Goal: Transaction & Acquisition: Purchase product/service

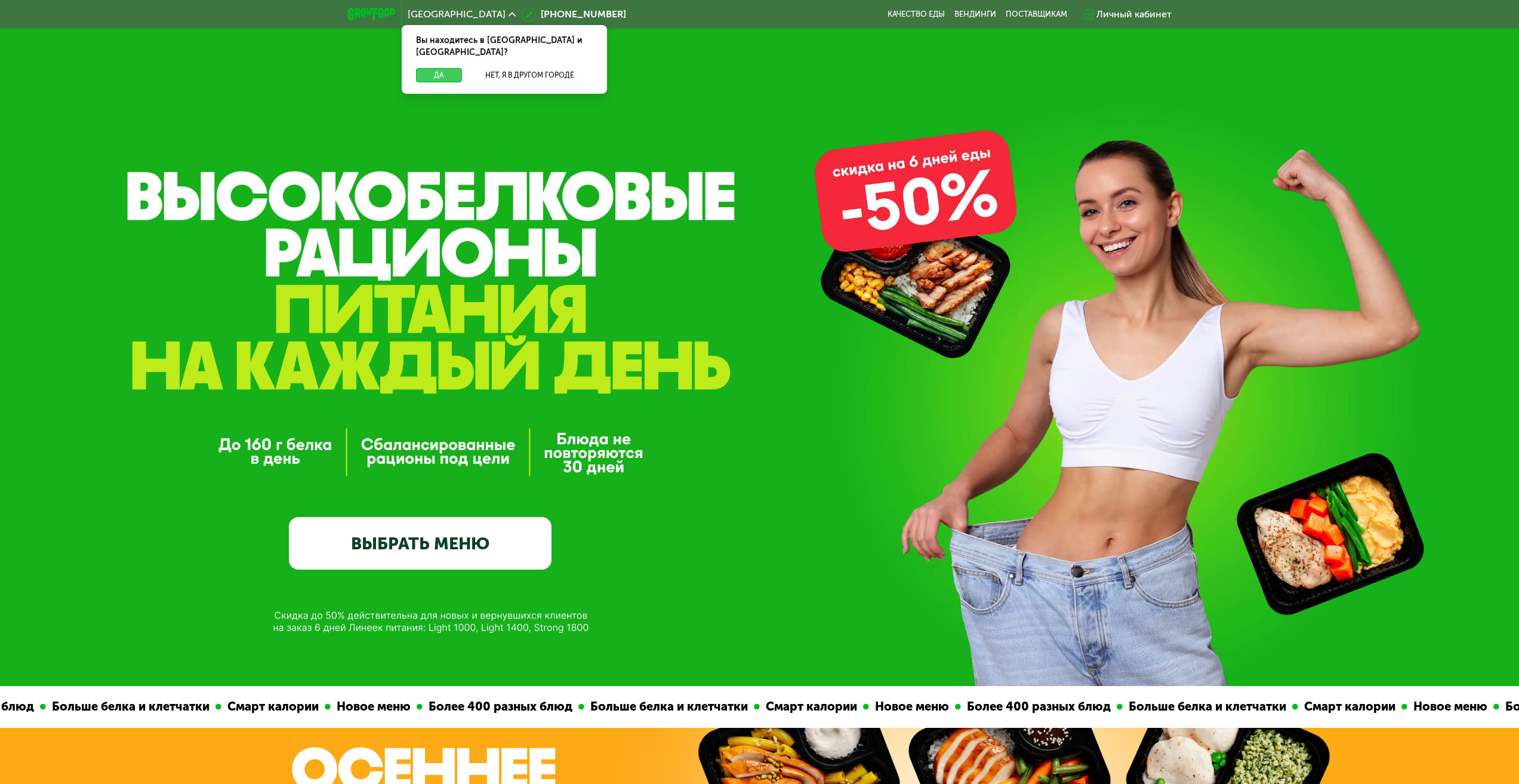
click at [448, 68] on button "Да" at bounding box center [439, 75] width 46 height 14
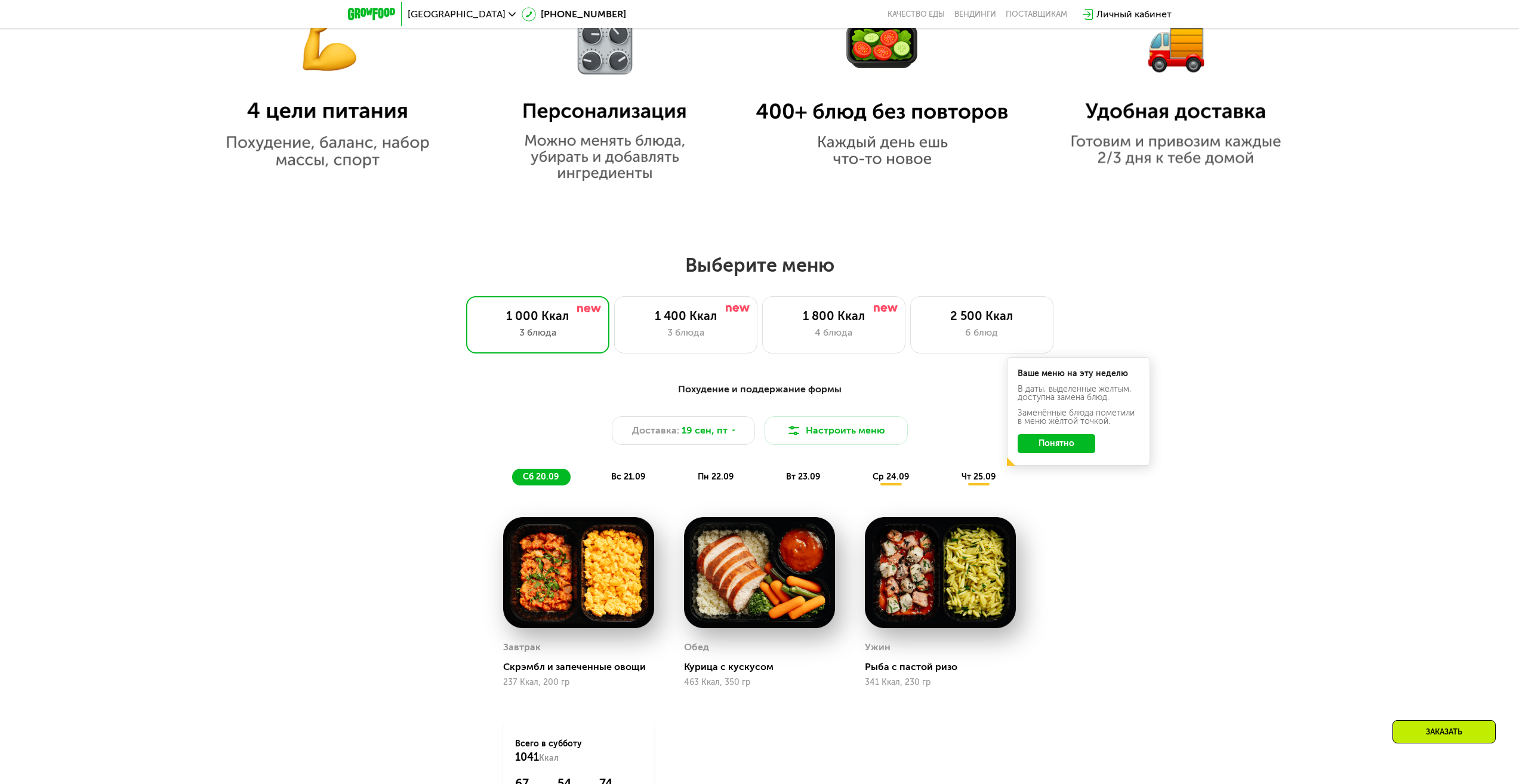
scroll to position [1015, 0]
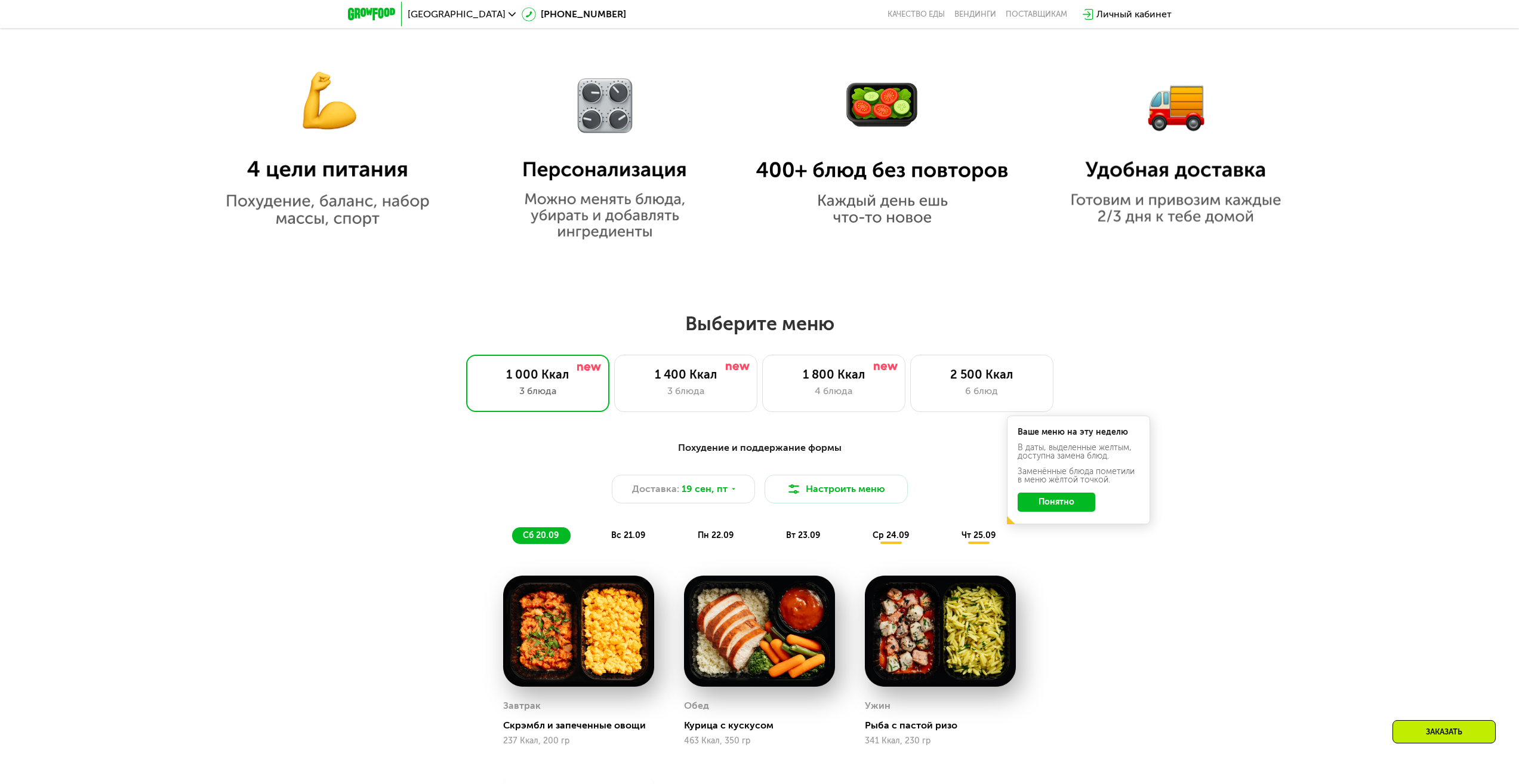
click at [1053, 499] on button "Понятно" at bounding box center [1057, 502] width 78 height 19
click at [843, 395] on div "4 блюда" at bounding box center [833, 390] width 118 height 14
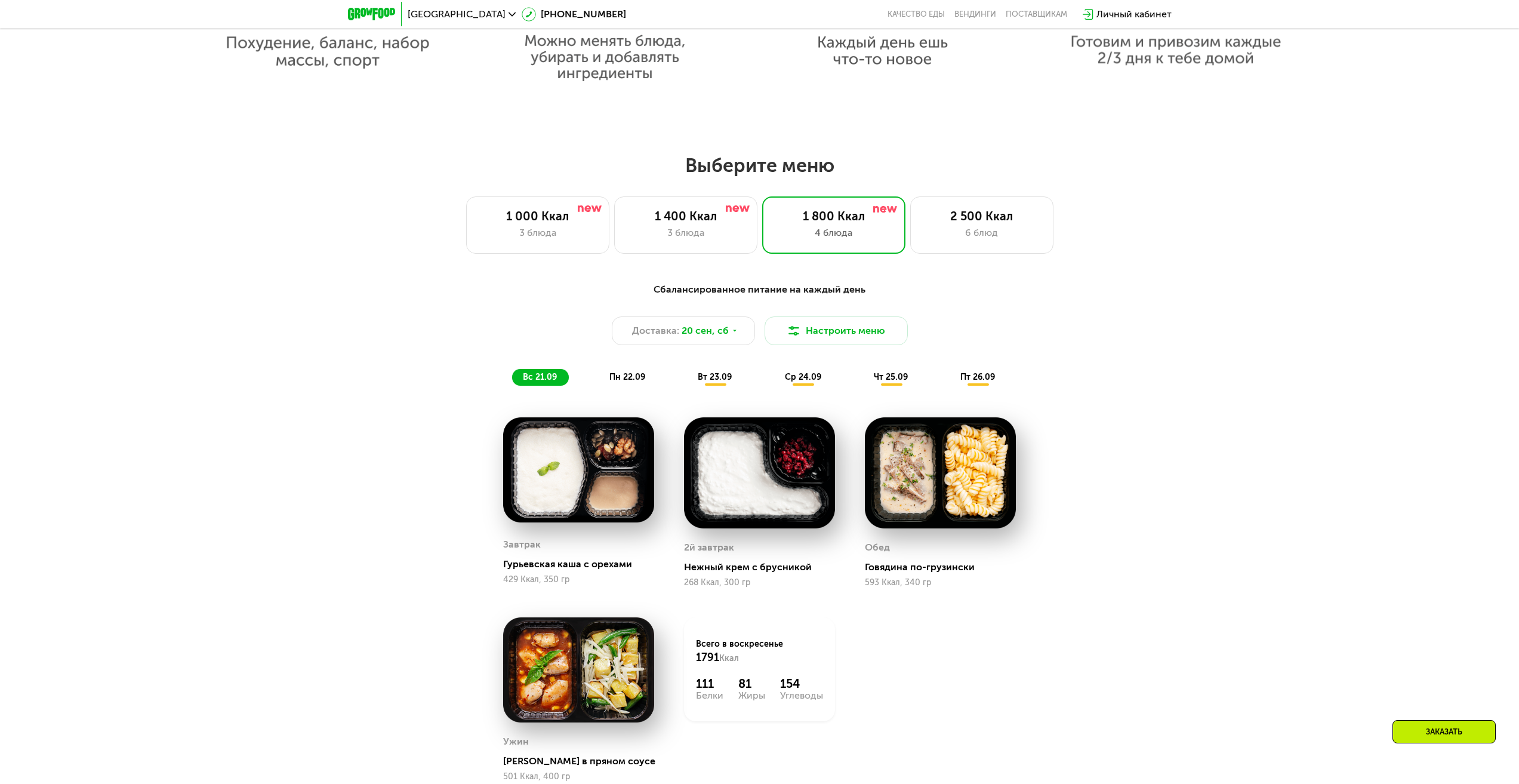
scroll to position [1193, 0]
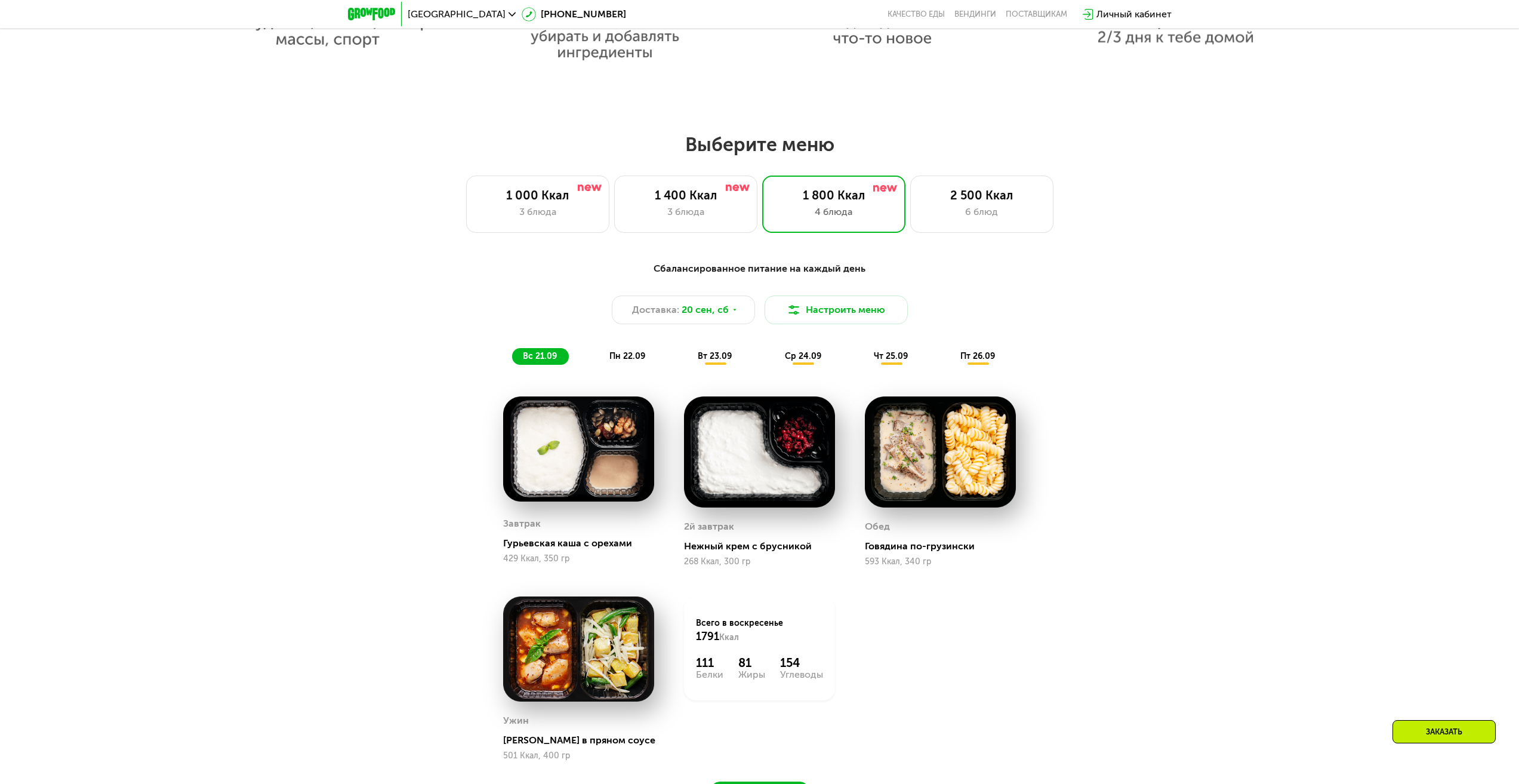
click at [629, 359] on span "пн 22.09" at bounding box center [627, 355] width 36 height 11
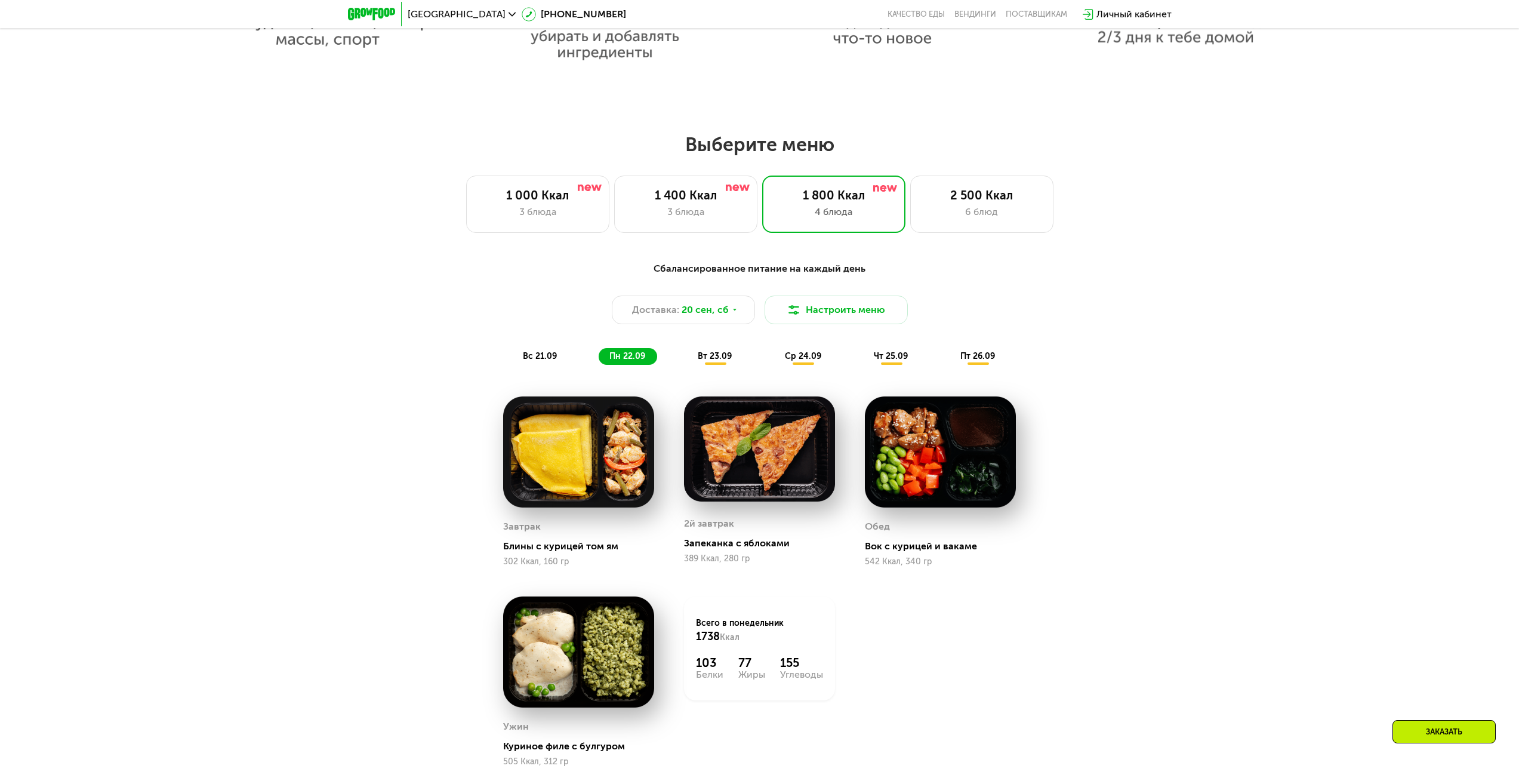
scroll to position [1253, 0]
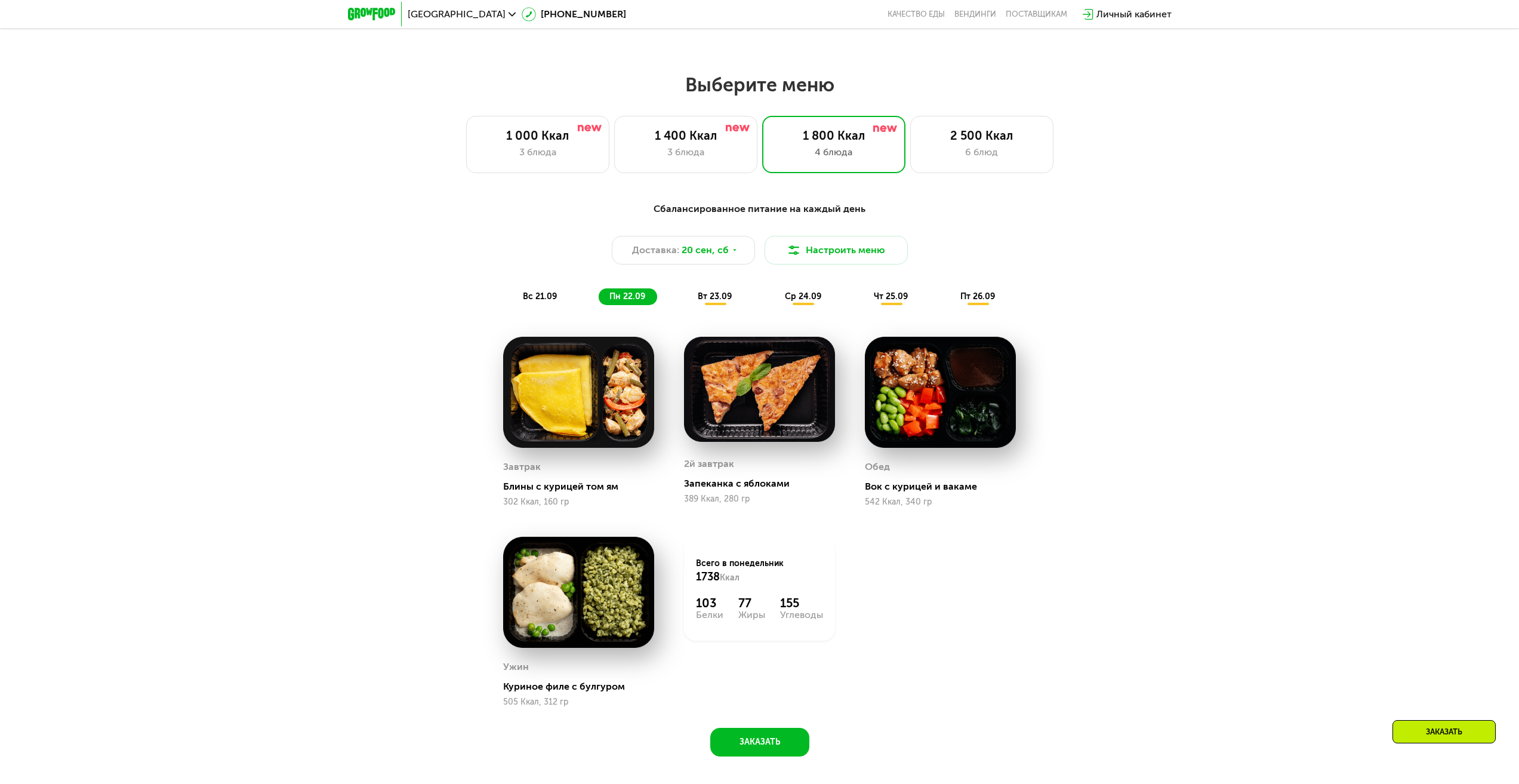
click at [724, 305] on div "вт 23.09" at bounding box center [715, 296] width 57 height 16
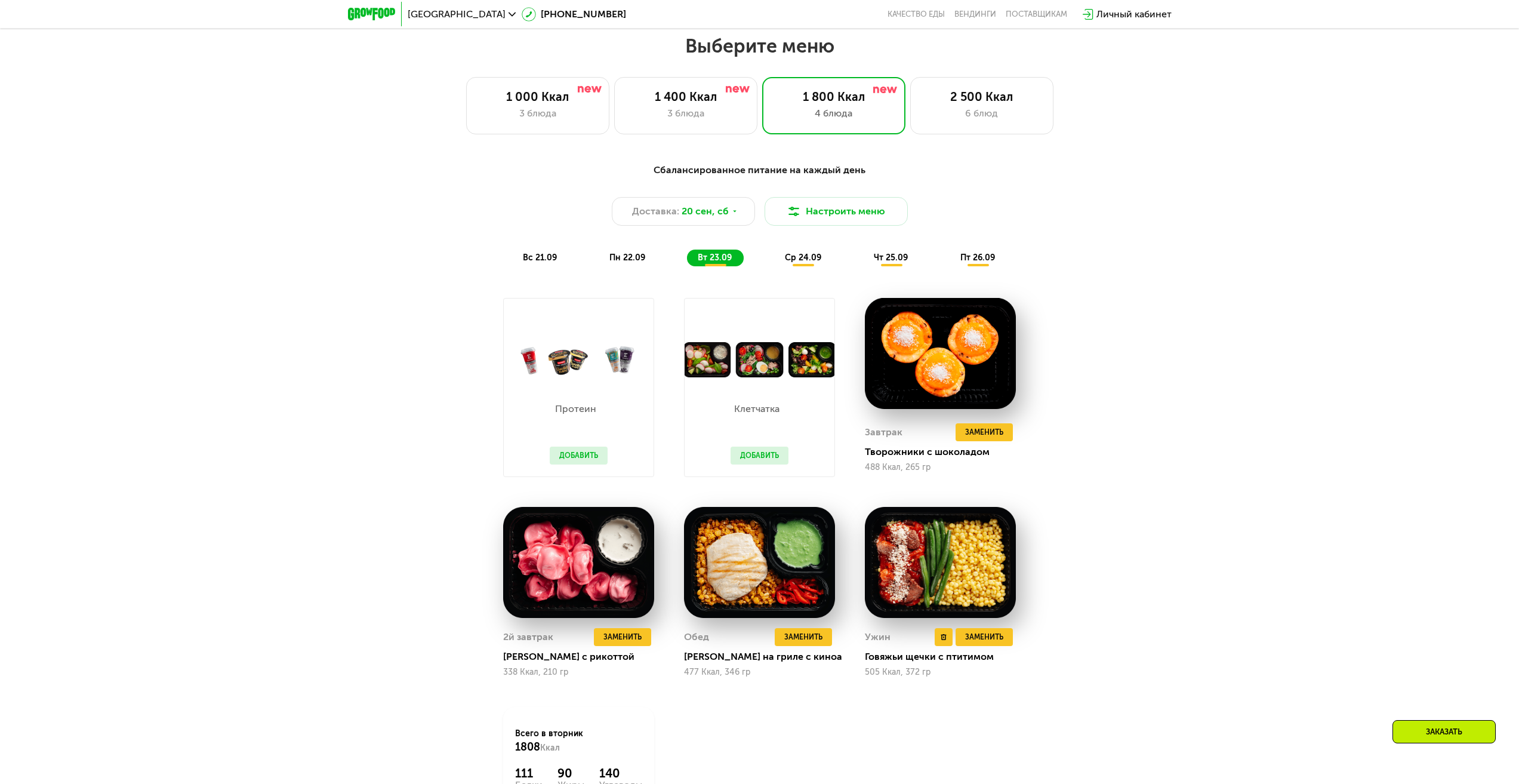
scroll to position [1313, 0]
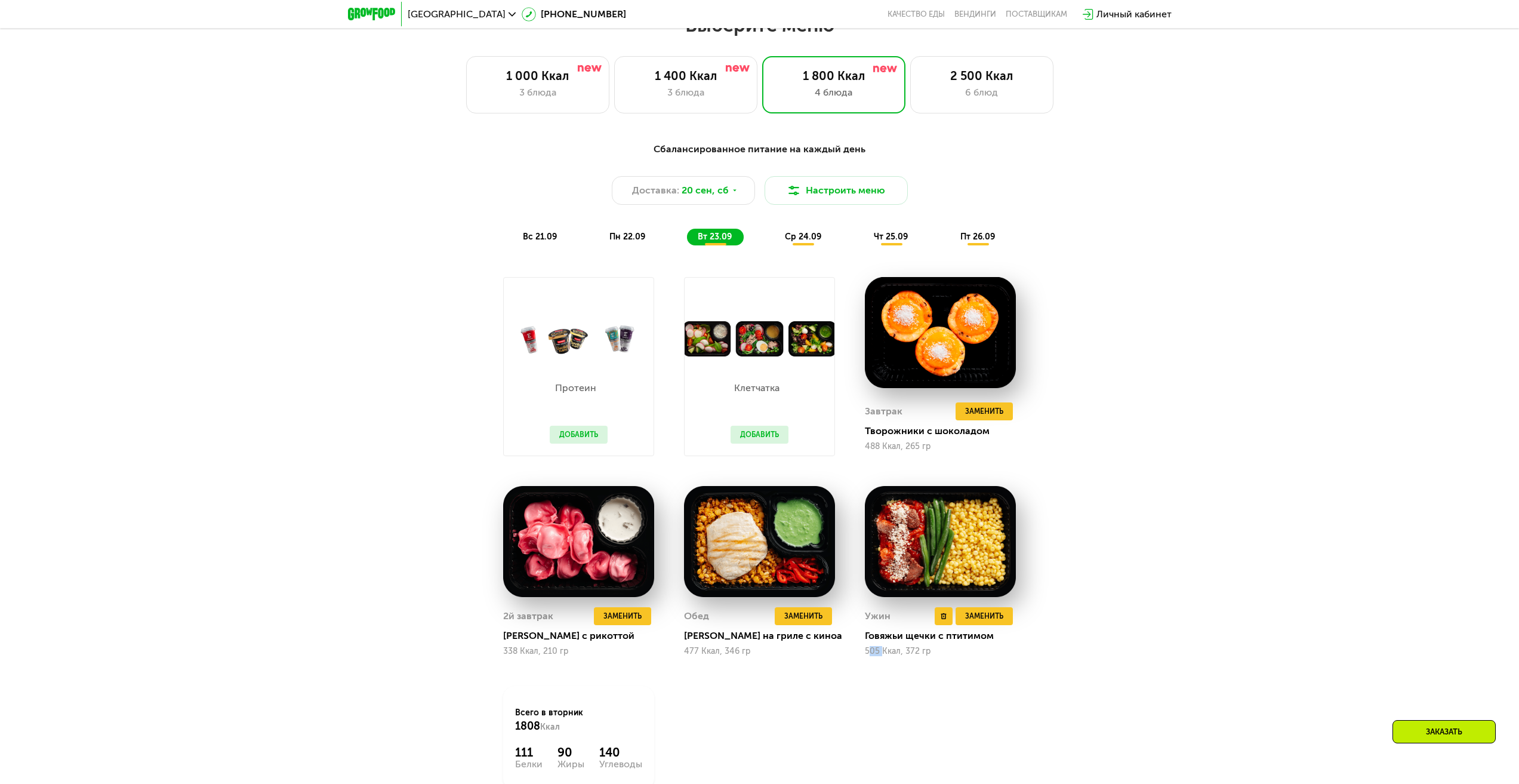
drag, startPoint x: 872, startPoint y: 656, endPoint x: 884, endPoint y: 658, distance: 12.2
click at [884, 656] on div "505 Ккал, 372 гр" at bounding box center [940, 651] width 151 height 10
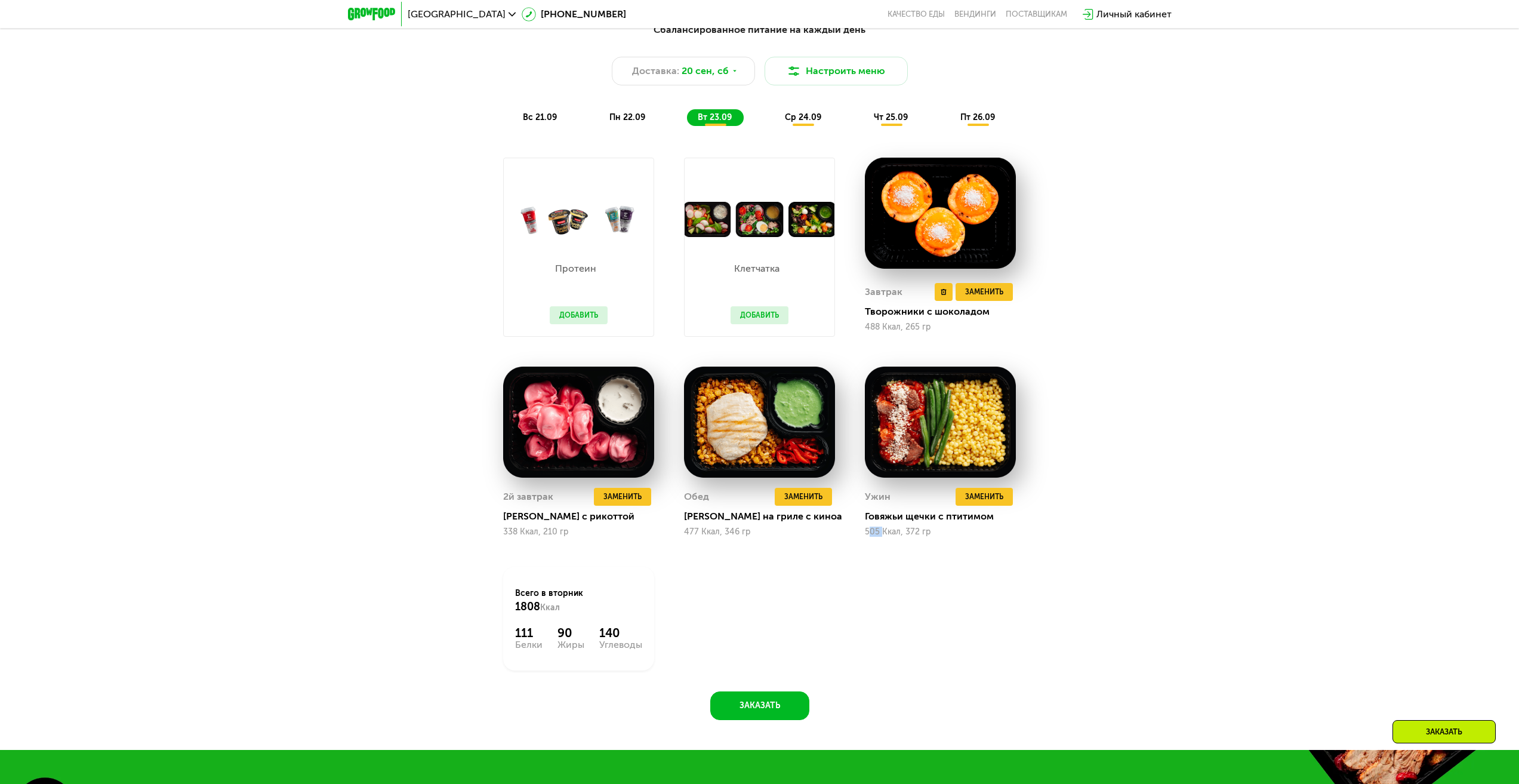
scroll to position [1193, 0]
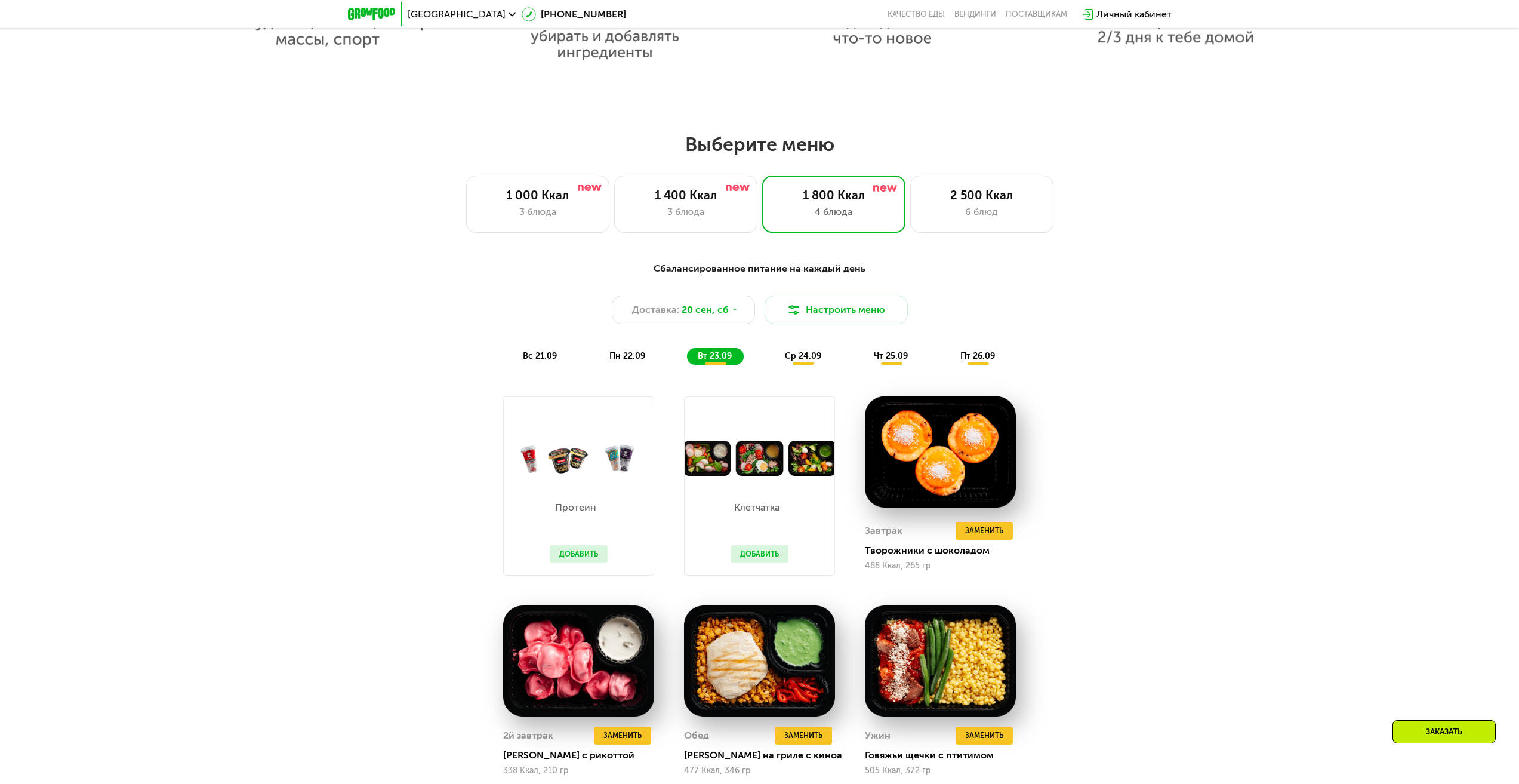
click at [809, 361] on span "ср 24.09" at bounding box center [803, 355] width 37 height 11
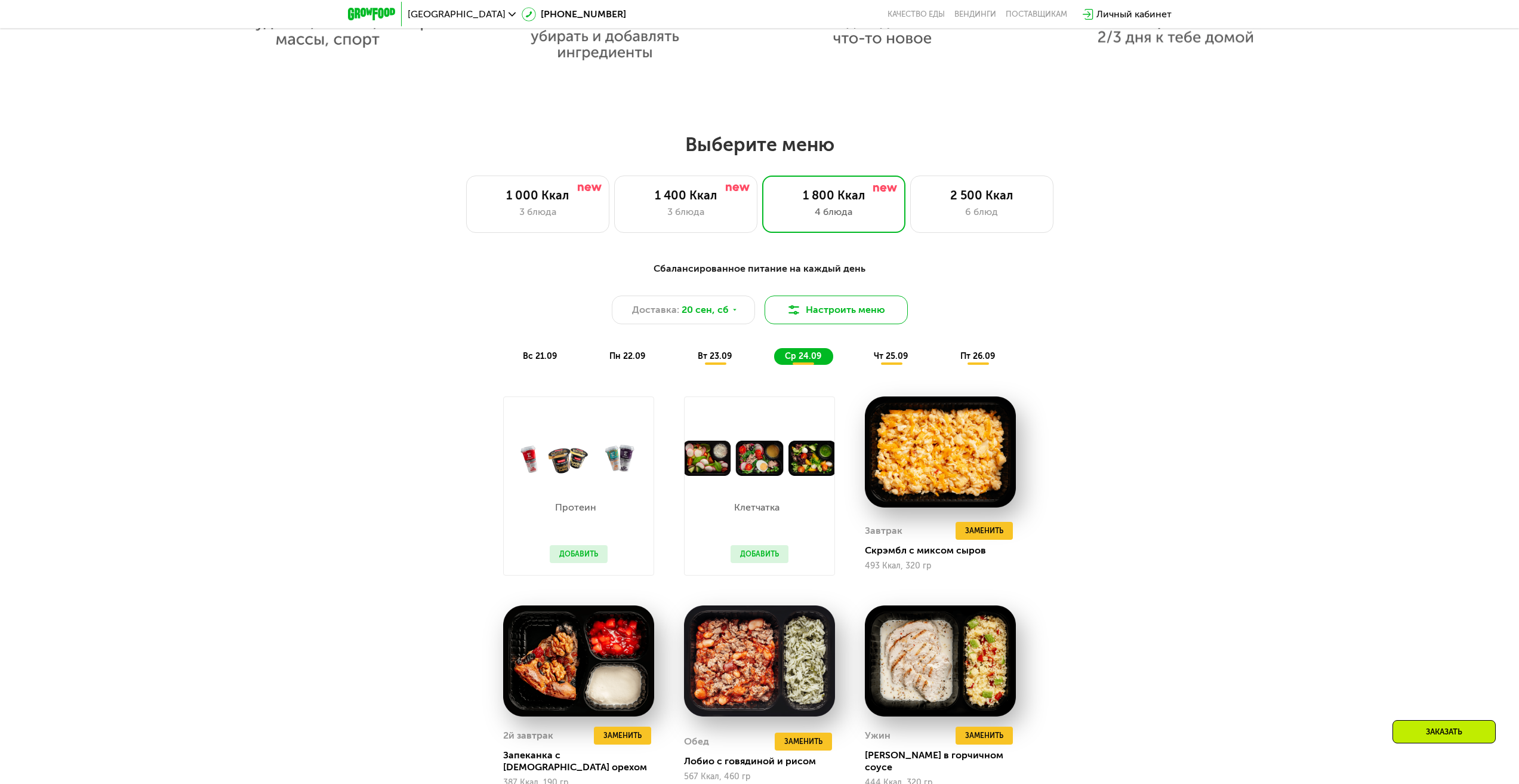
click at [827, 306] on button "Настроить меню" at bounding box center [836, 310] width 144 height 29
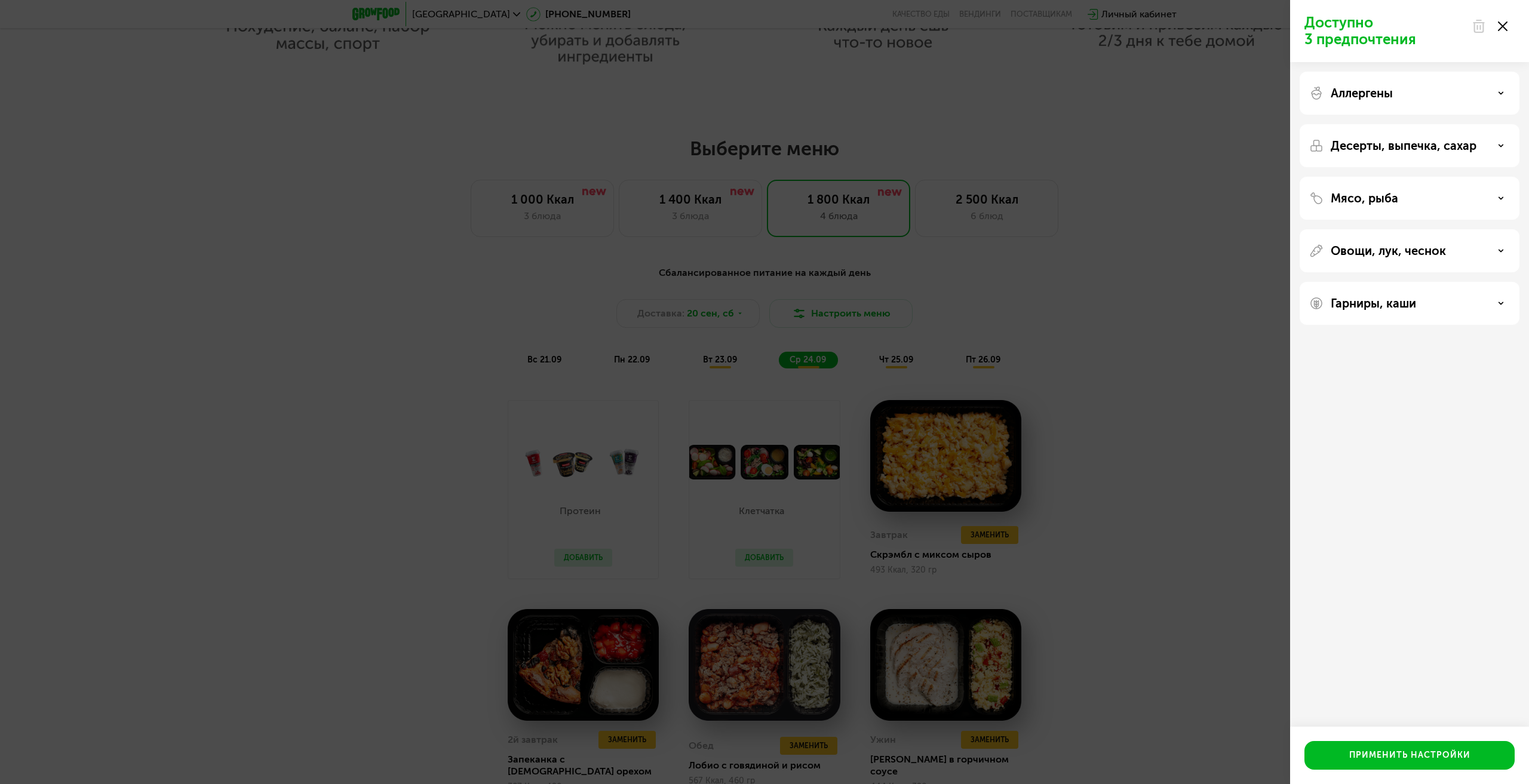
click at [1239, 385] on div "Доступно 3 предпочтения Аллергены Десерты, выпечка, сахар Мясо, рыба Овощи, лук…" at bounding box center [764, 392] width 1529 height 784
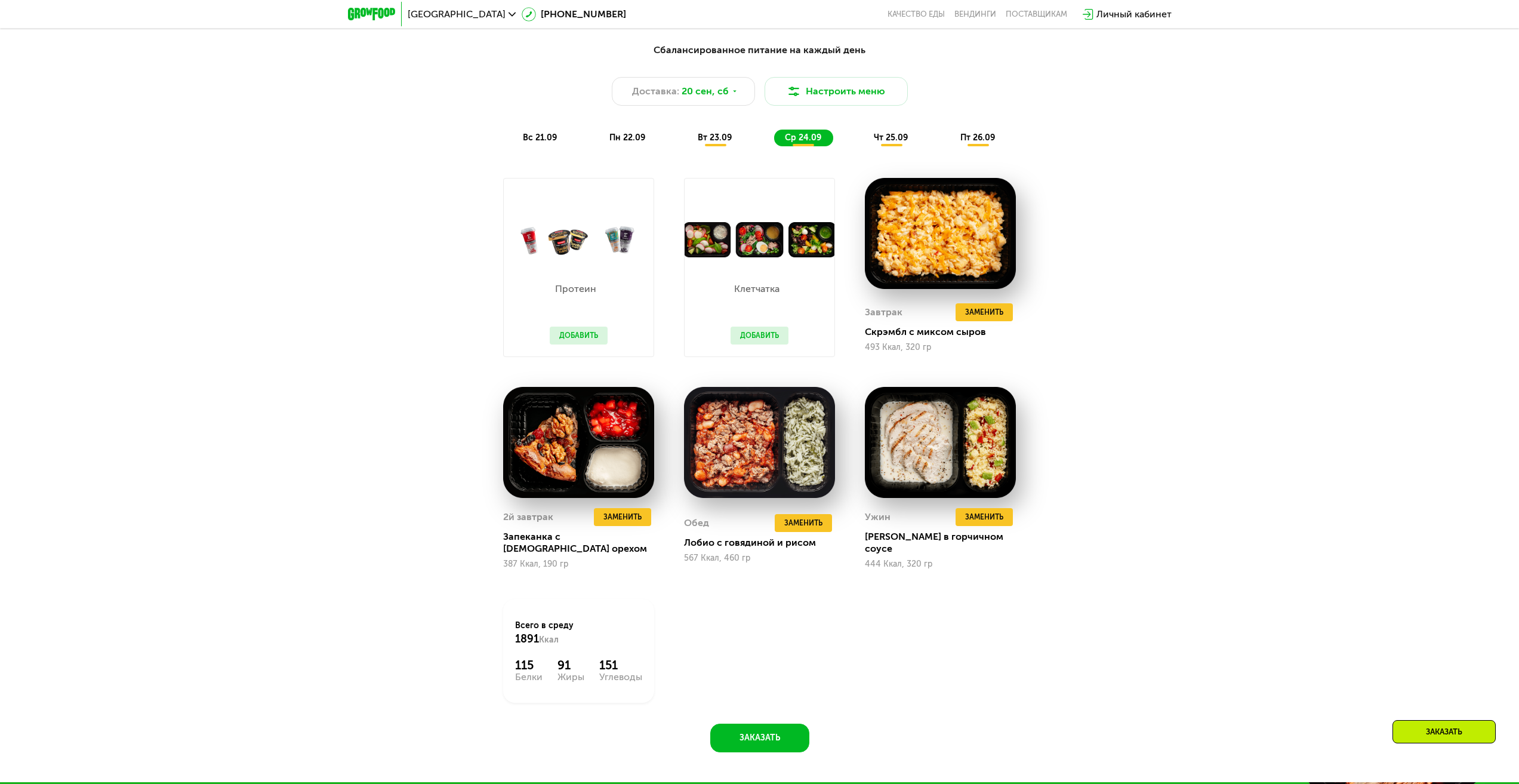
scroll to position [1253, 0]
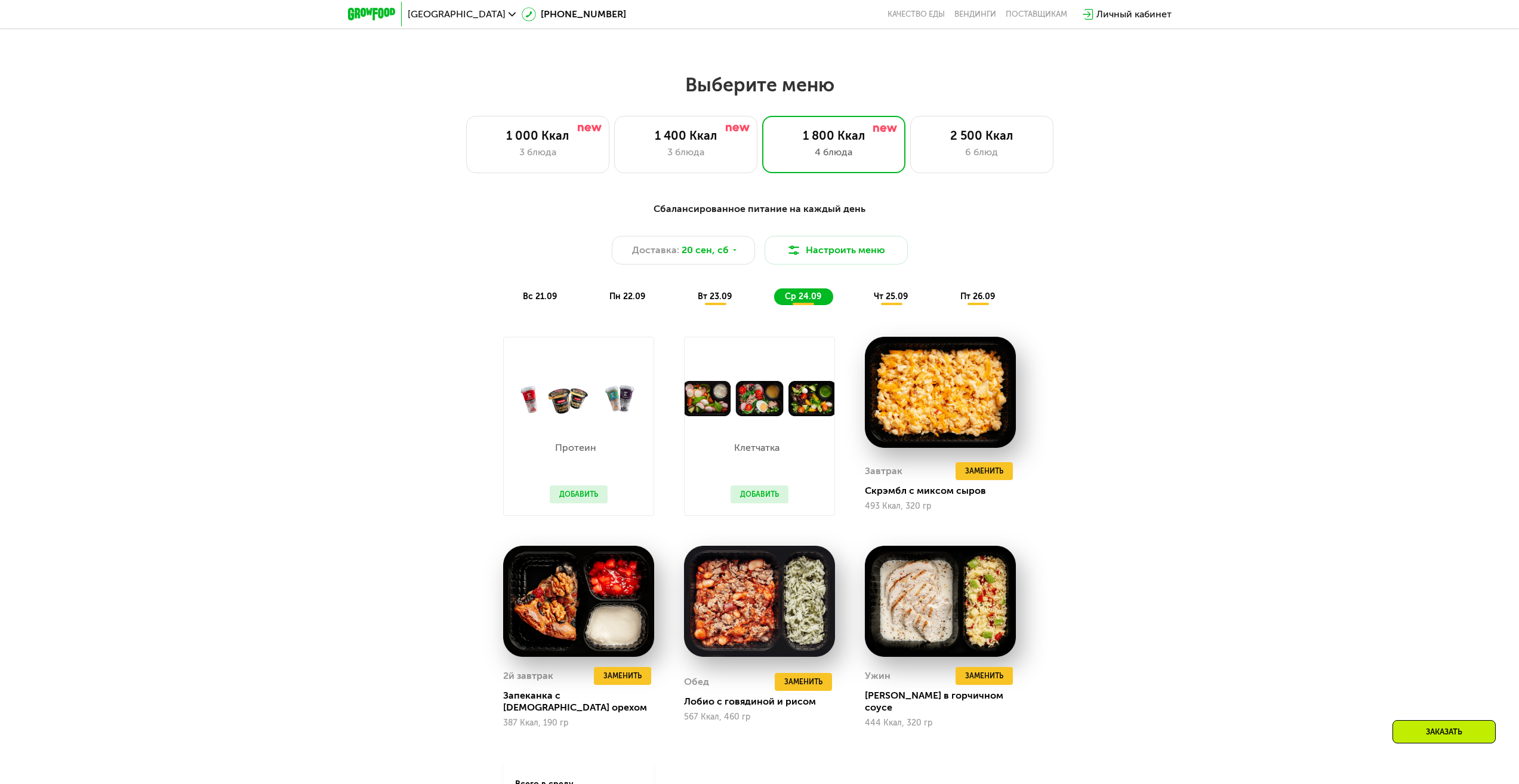
click at [893, 296] on span "чт 25.09" at bounding box center [890, 296] width 34 height 11
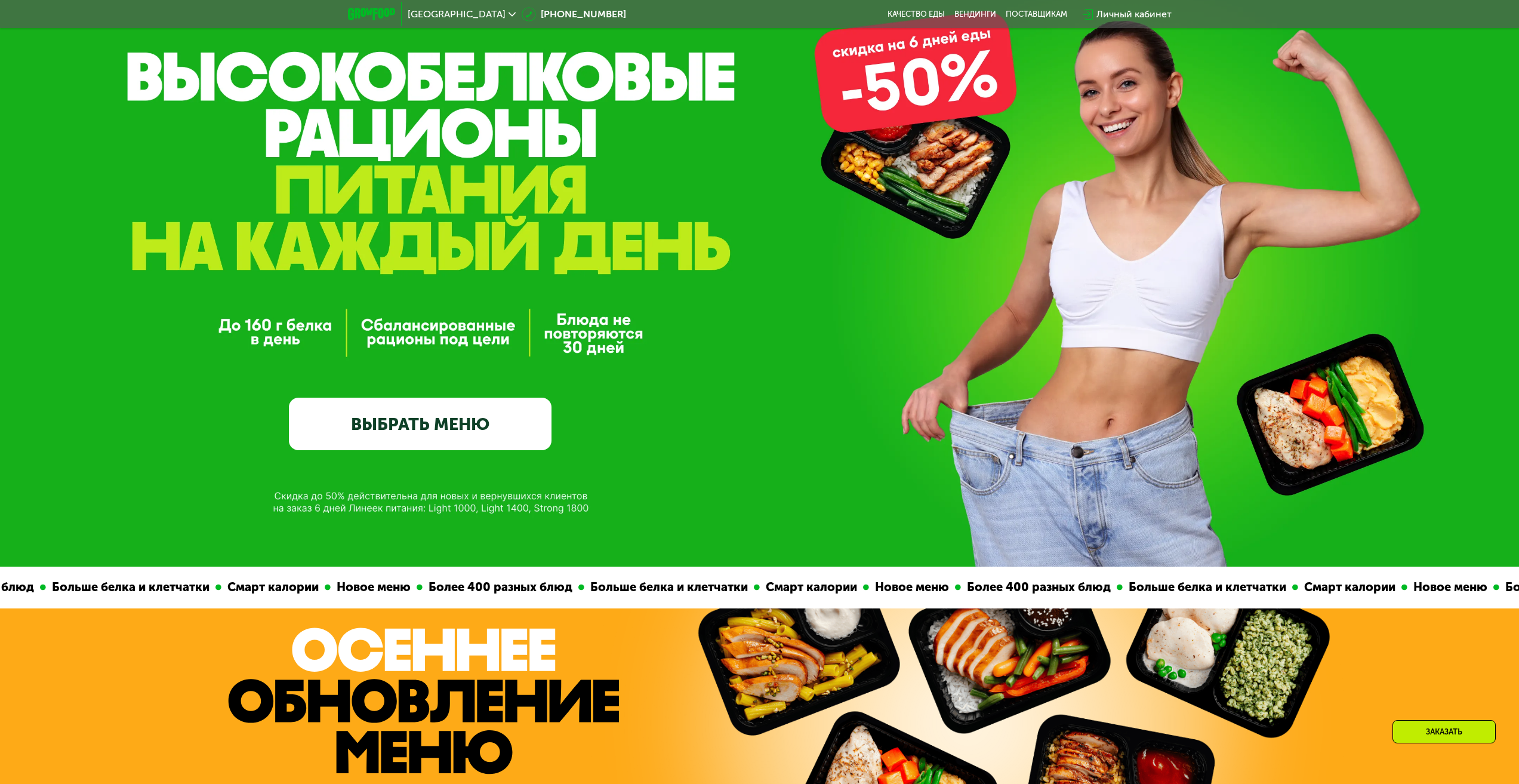
scroll to position [0, 0]
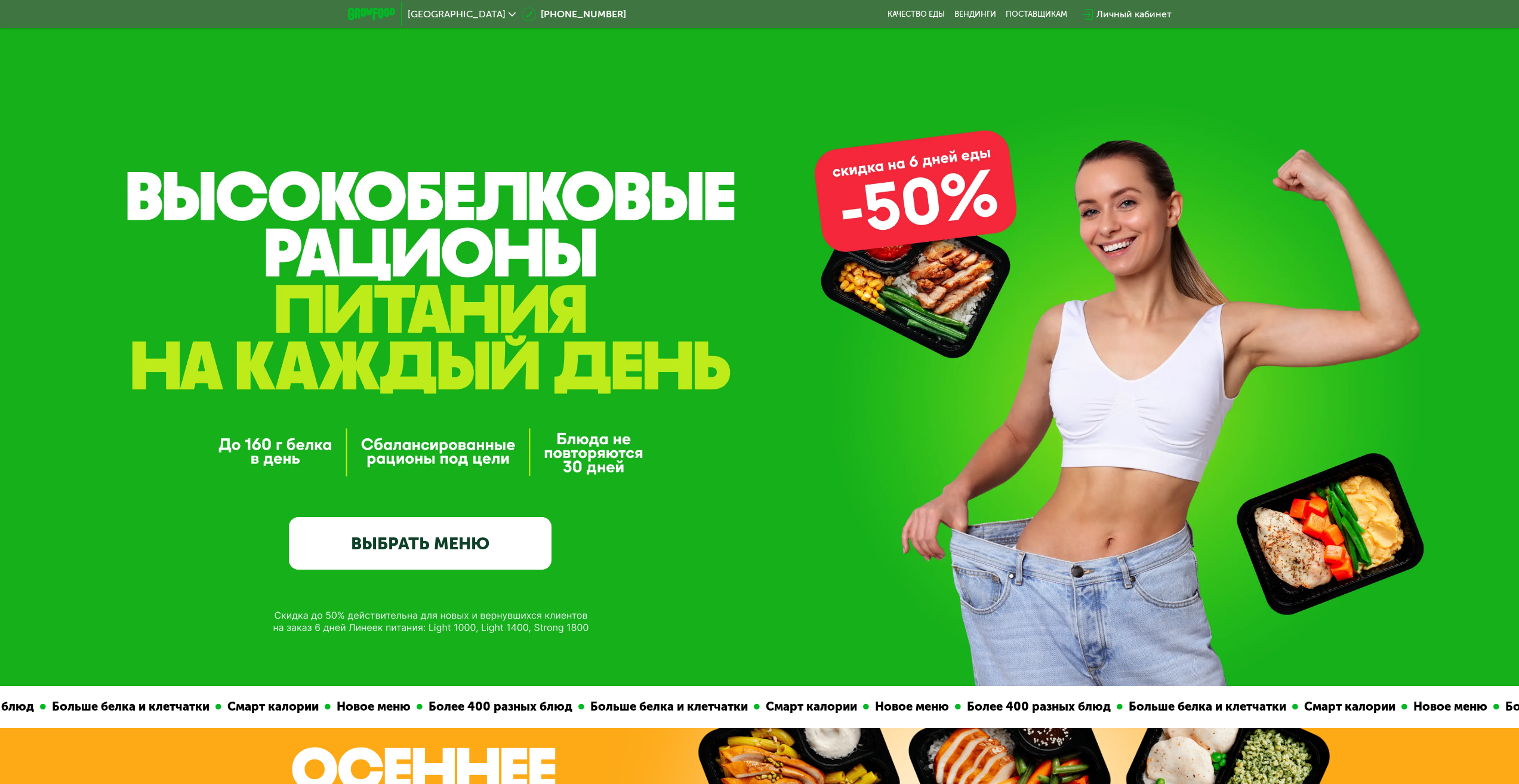
drag, startPoint x: 550, startPoint y: 435, endPoint x: 604, endPoint y: 468, distance: 63.3
click at [604, 468] on div "GrowFood — доставка правильного питания ВЫБРАТЬ МЕНЮ" at bounding box center [759, 406] width 1519 height 327
drag, startPoint x: 615, startPoint y: 478, endPoint x: 562, endPoint y: 437, distance: 67.0
click at [562, 437] on div "GrowFood — доставка правильного питания ВЫБРАТЬ МЕНЮ" at bounding box center [759, 406] width 1519 height 327
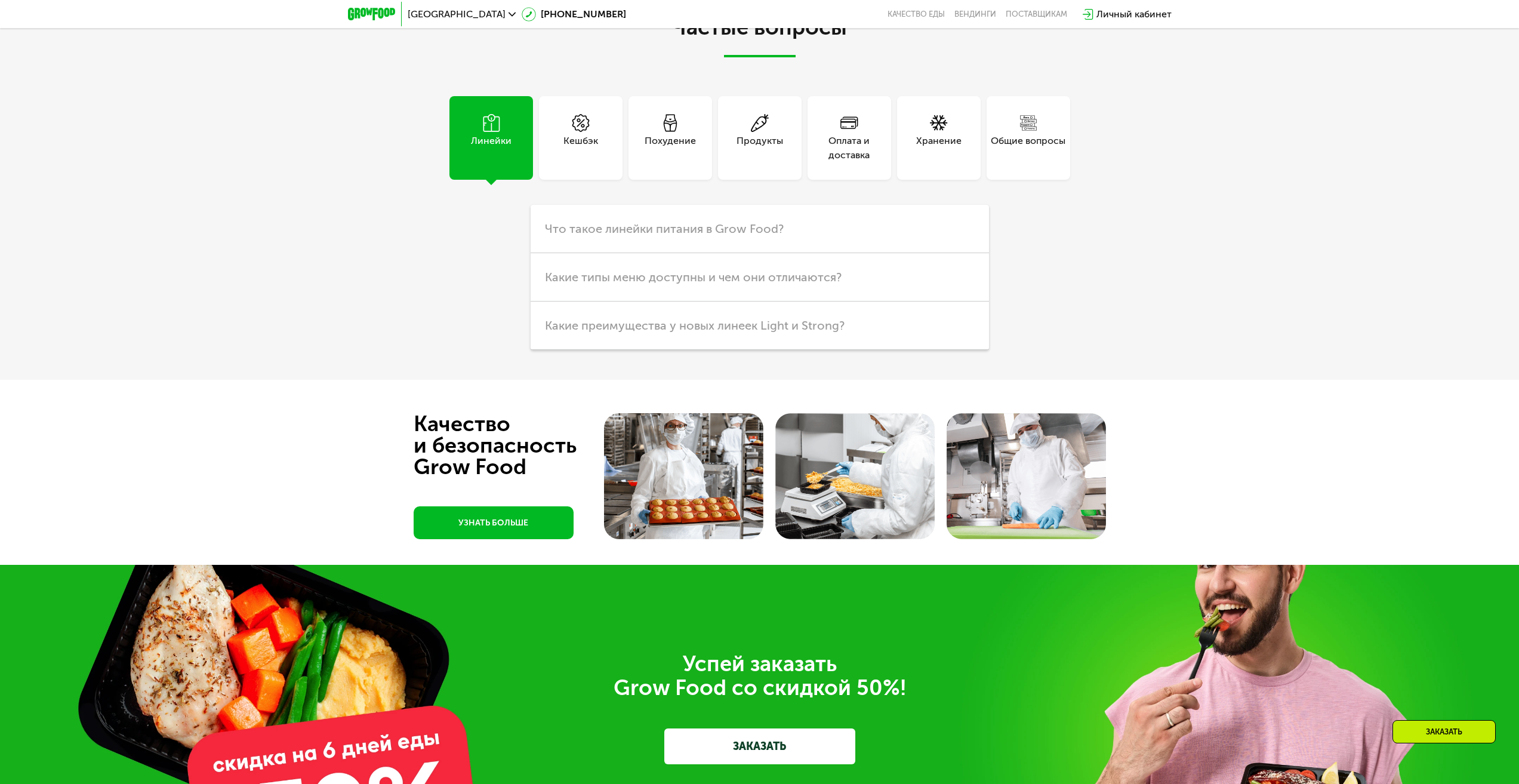
scroll to position [4103, 0]
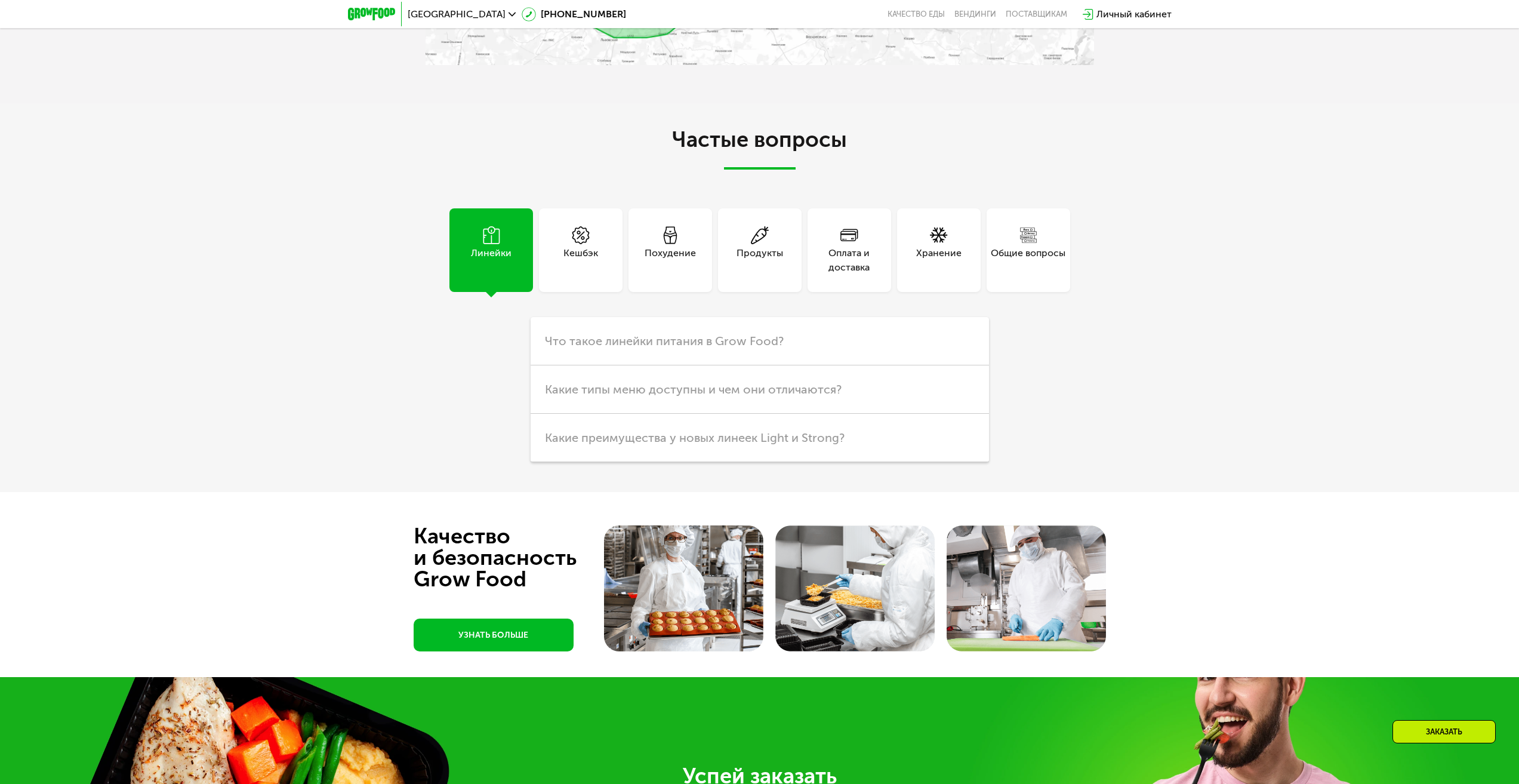
click at [684, 230] on div "Похудение" at bounding box center [670, 249] width 84 height 84
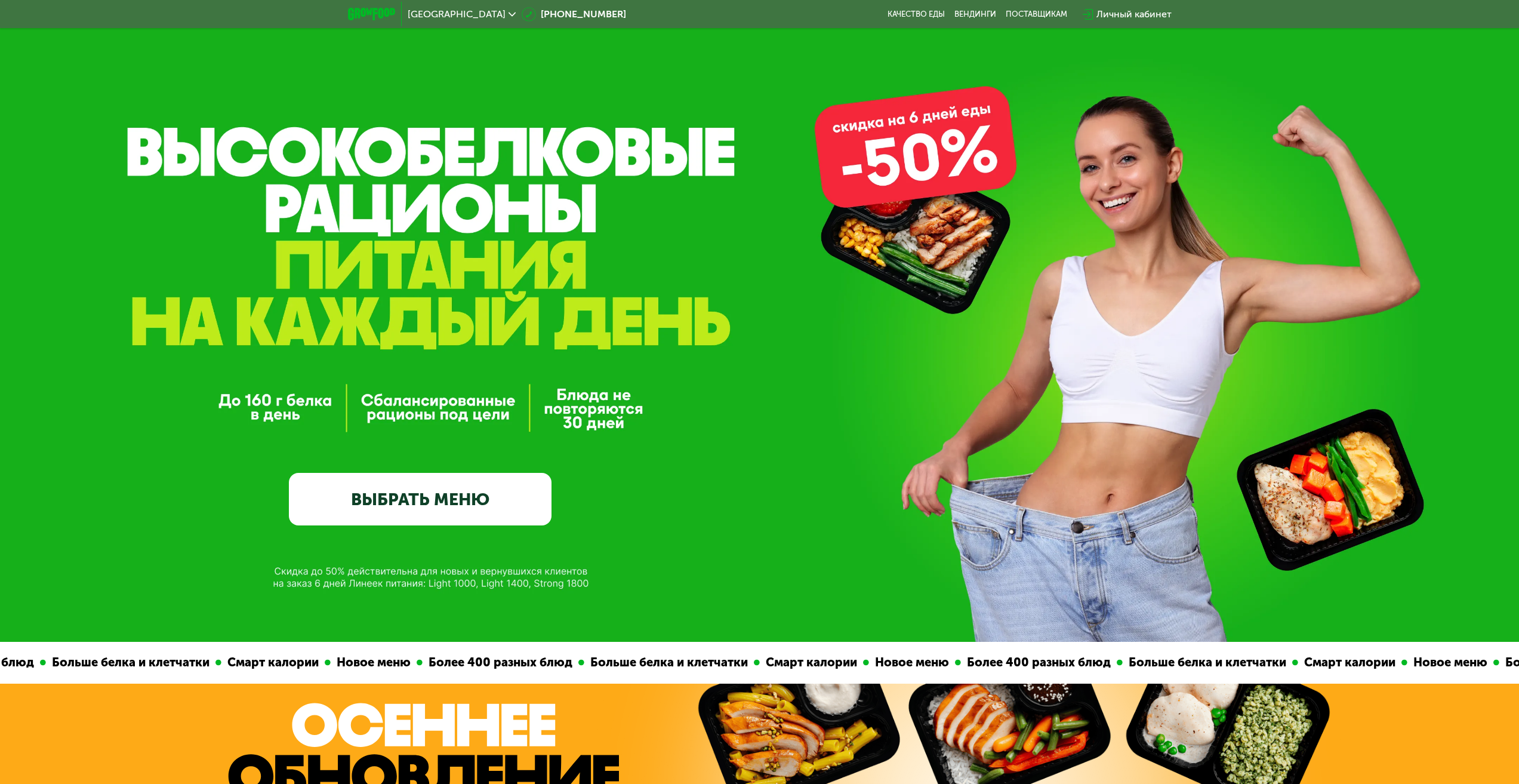
click at [426, 486] on link "ВЫБРАТЬ МЕНЮ" at bounding box center [420, 499] width 263 height 53
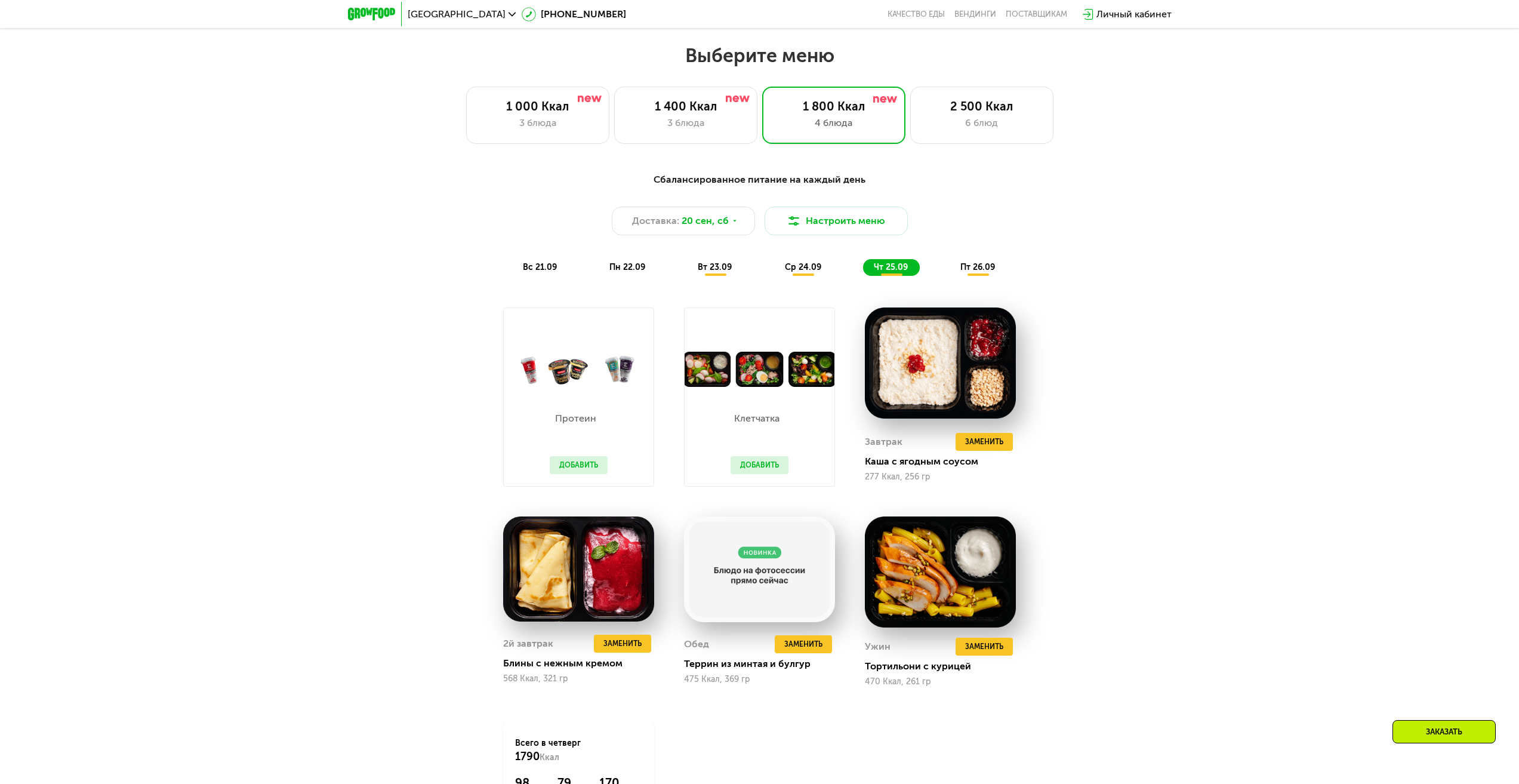
scroll to position [1302, 0]
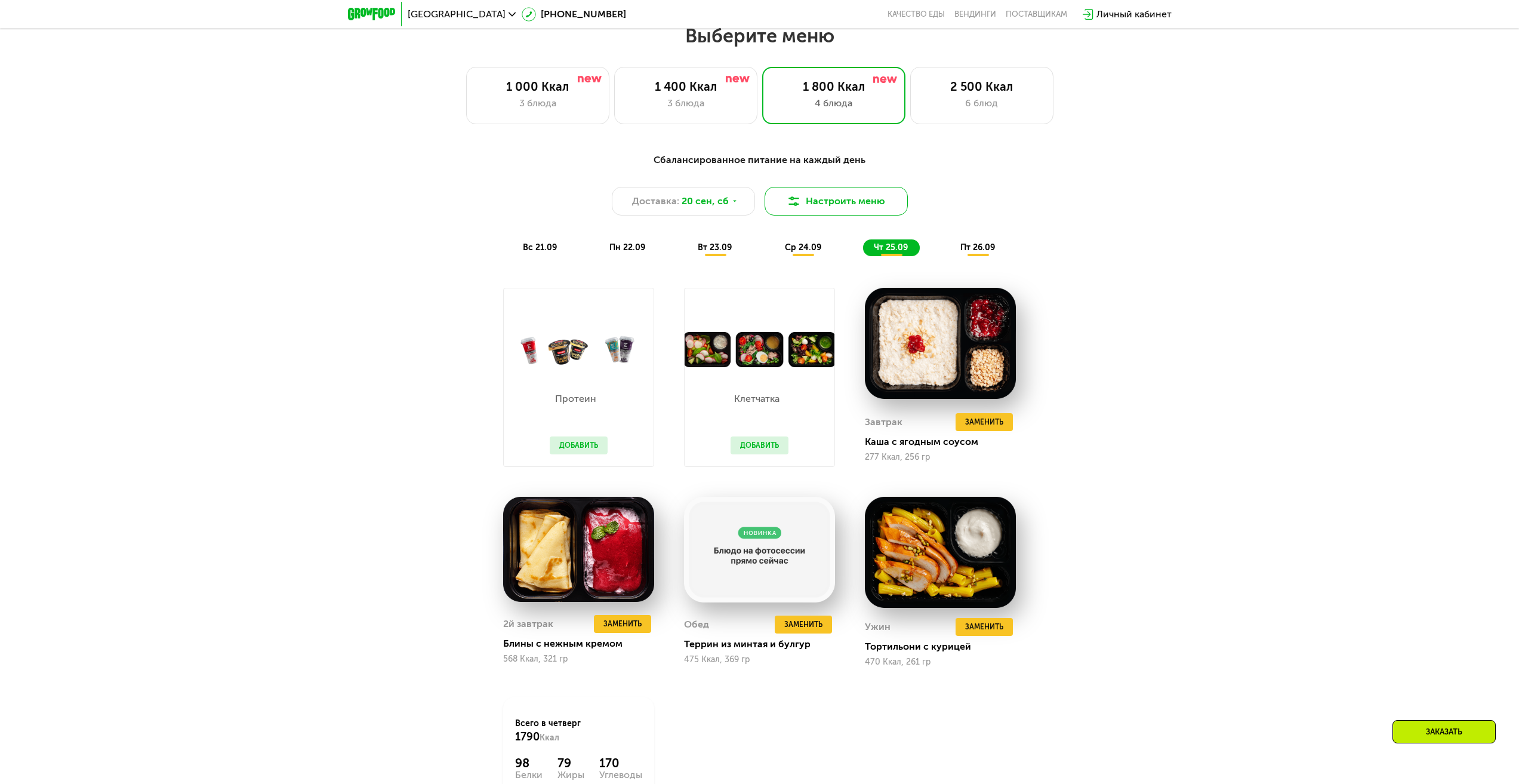
click at [825, 205] on button "Настроить меню" at bounding box center [836, 201] width 144 height 29
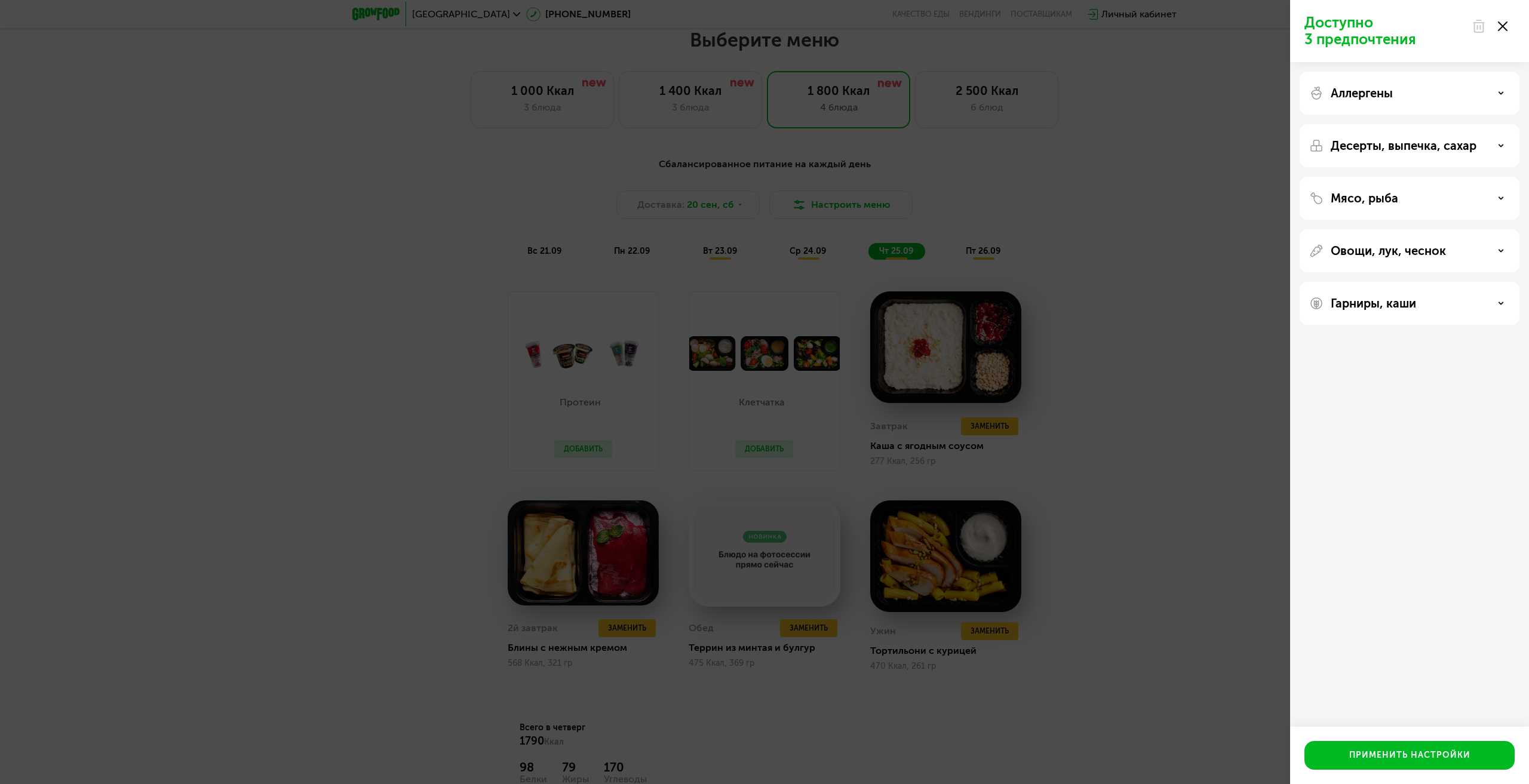
click at [1505, 26] on icon at bounding box center [1502, 26] width 10 height 10
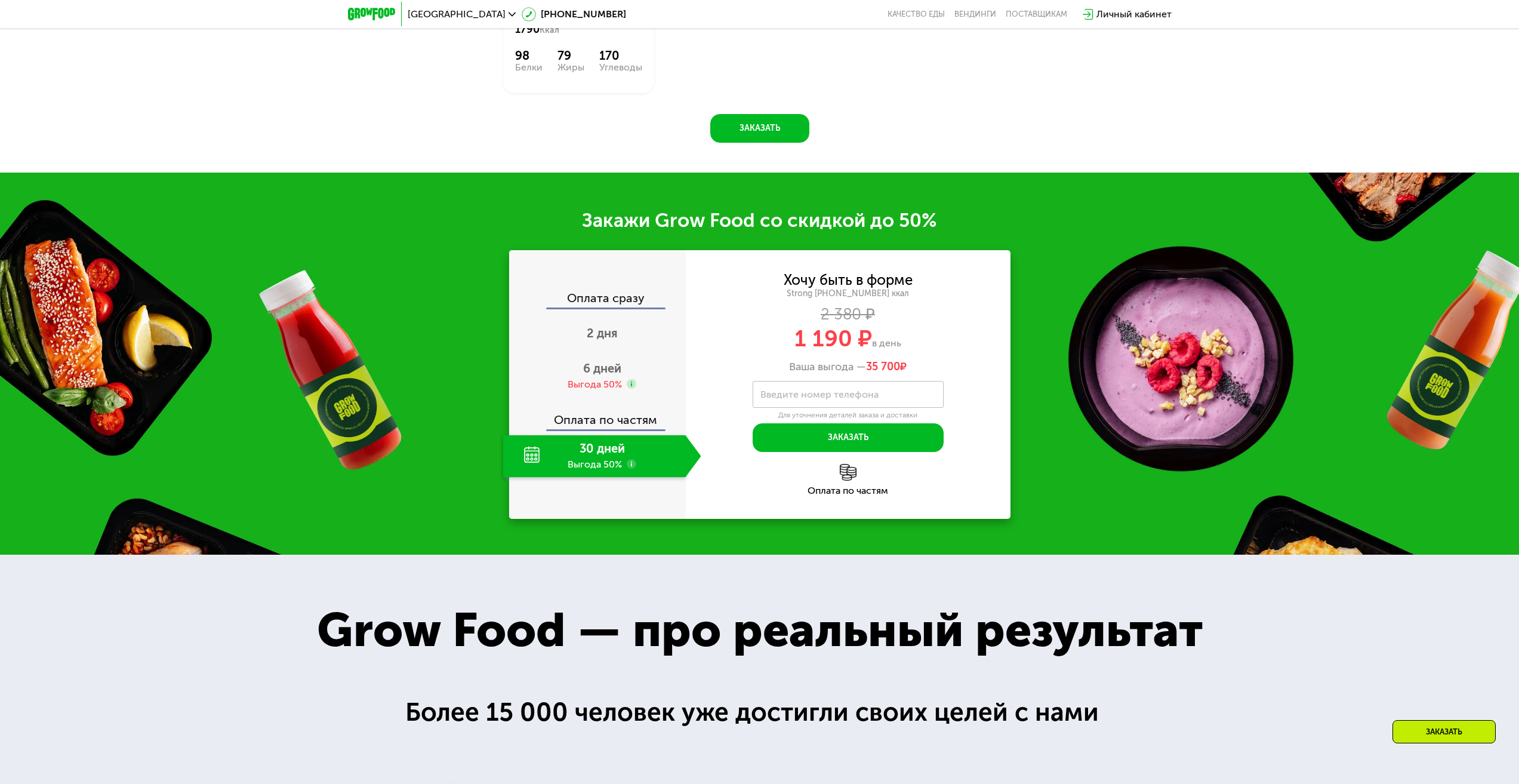
scroll to position [2029, 0]
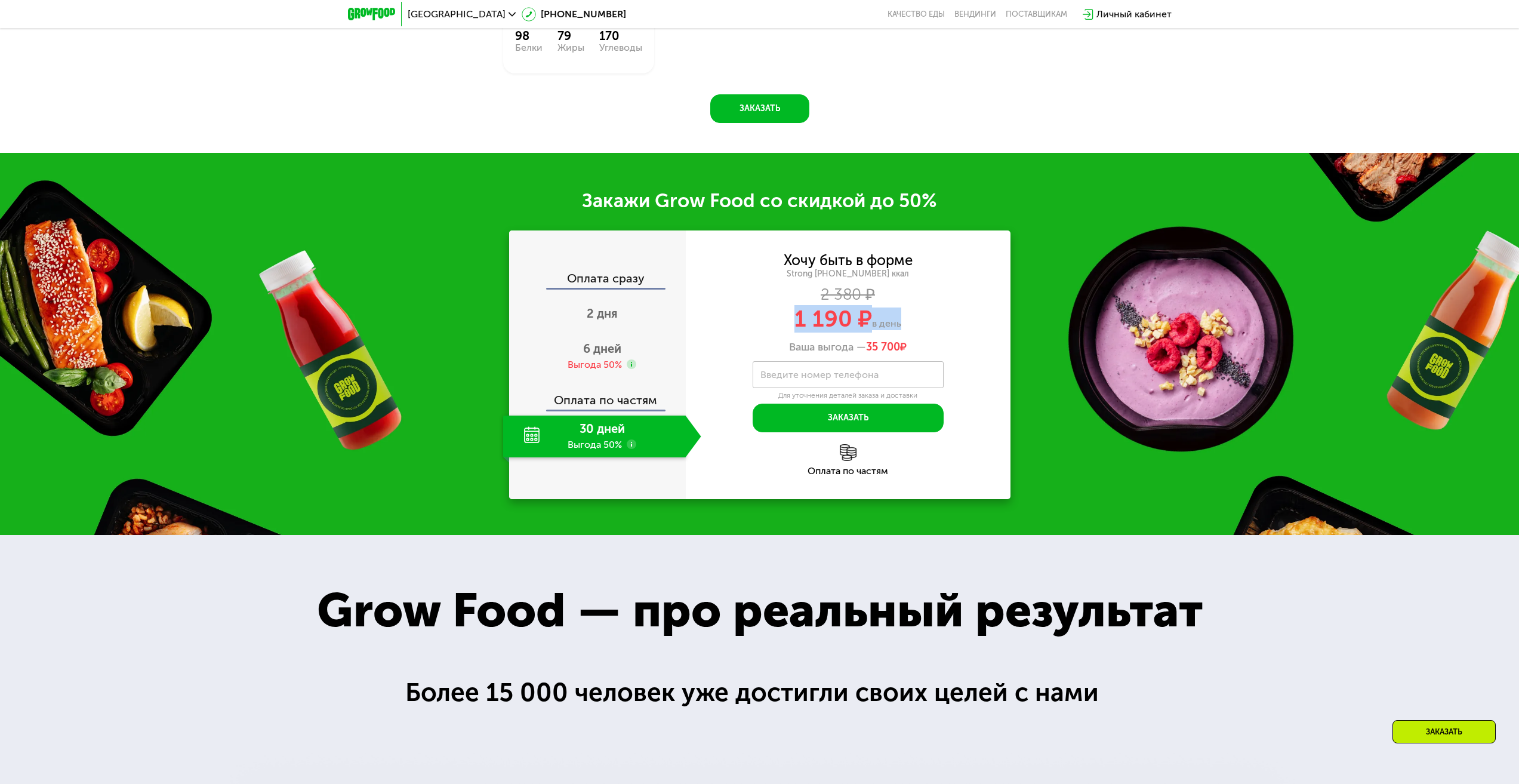
drag, startPoint x: 796, startPoint y: 328, endPoint x: 899, endPoint y: 330, distance: 103.0
click at [899, 330] on div "1 190 ₽ в день" at bounding box center [848, 319] width 325 height 23
click at [899, 328] on span "в день" at bounding box center [886, 324] width 29 height 12
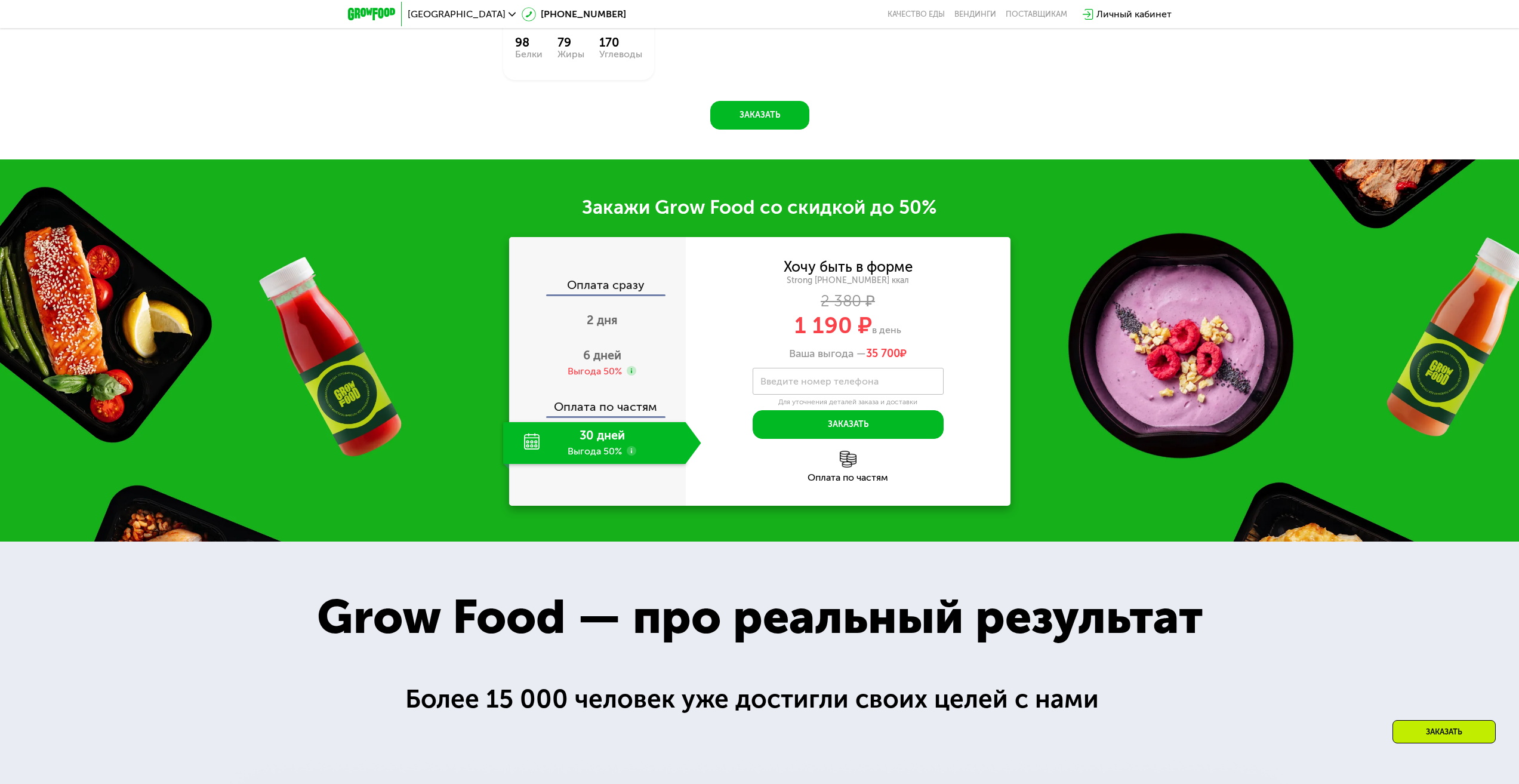
scroll to position [1970, 0]
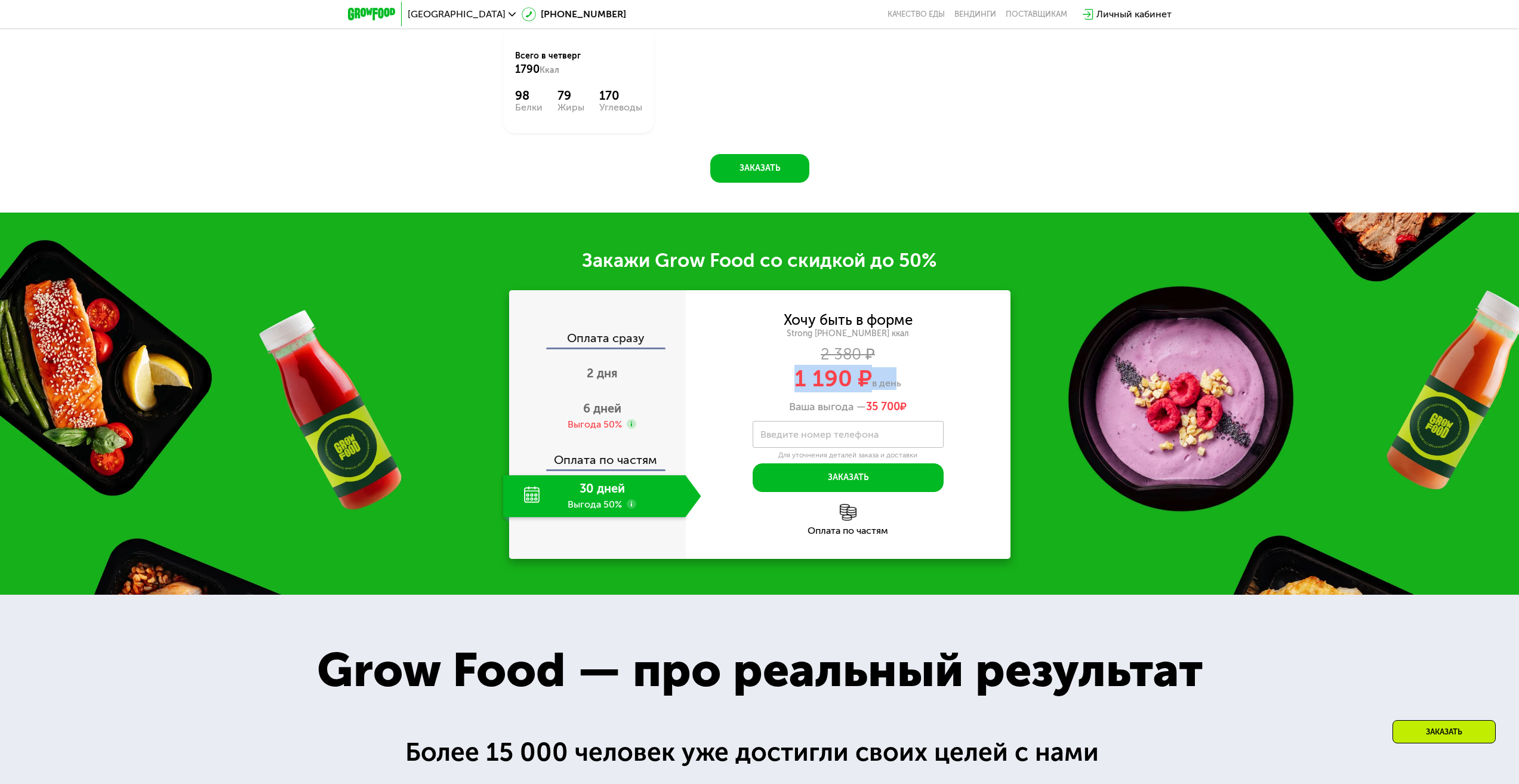
drag, startPoint x: 793, startPoint y: 377, endPoint x: 892, endPoint y: 371, distance: 99.2
click at [892, 371] on div "1 190 ₽ в день" at bounding box center [848, 379] width 325 height 23
drag, startPoint x: 897, startPoint y: 387, endPoint x: 803, endPoint y: 379, distance: 94.3
click at [803, 379] on div "1 190 ₽ в день" at bounding box center [848, 379] width 325 height 23
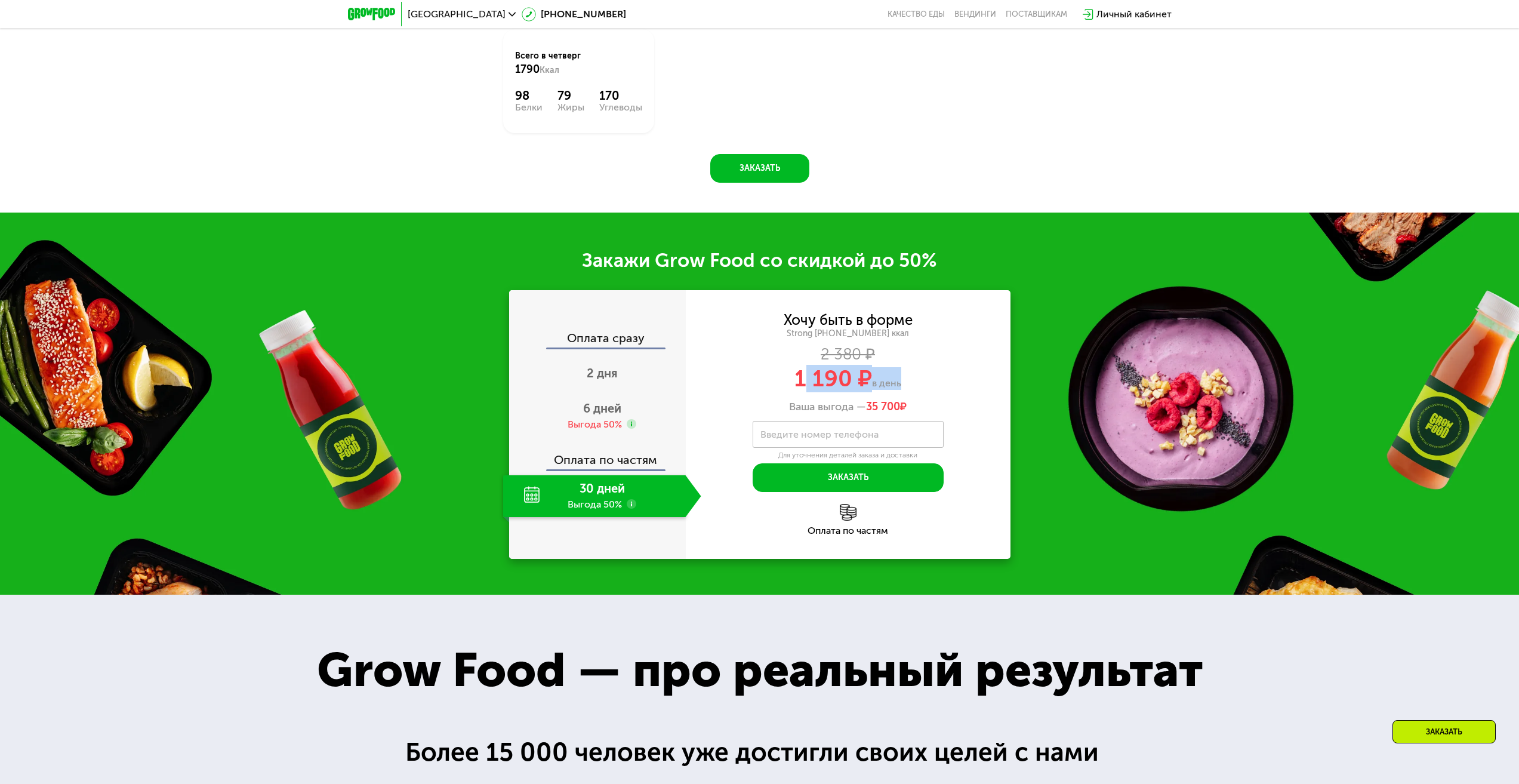
click at [803, 379] on span "1 190 ₽" at bounding box center [833, 379] width 78 height 28
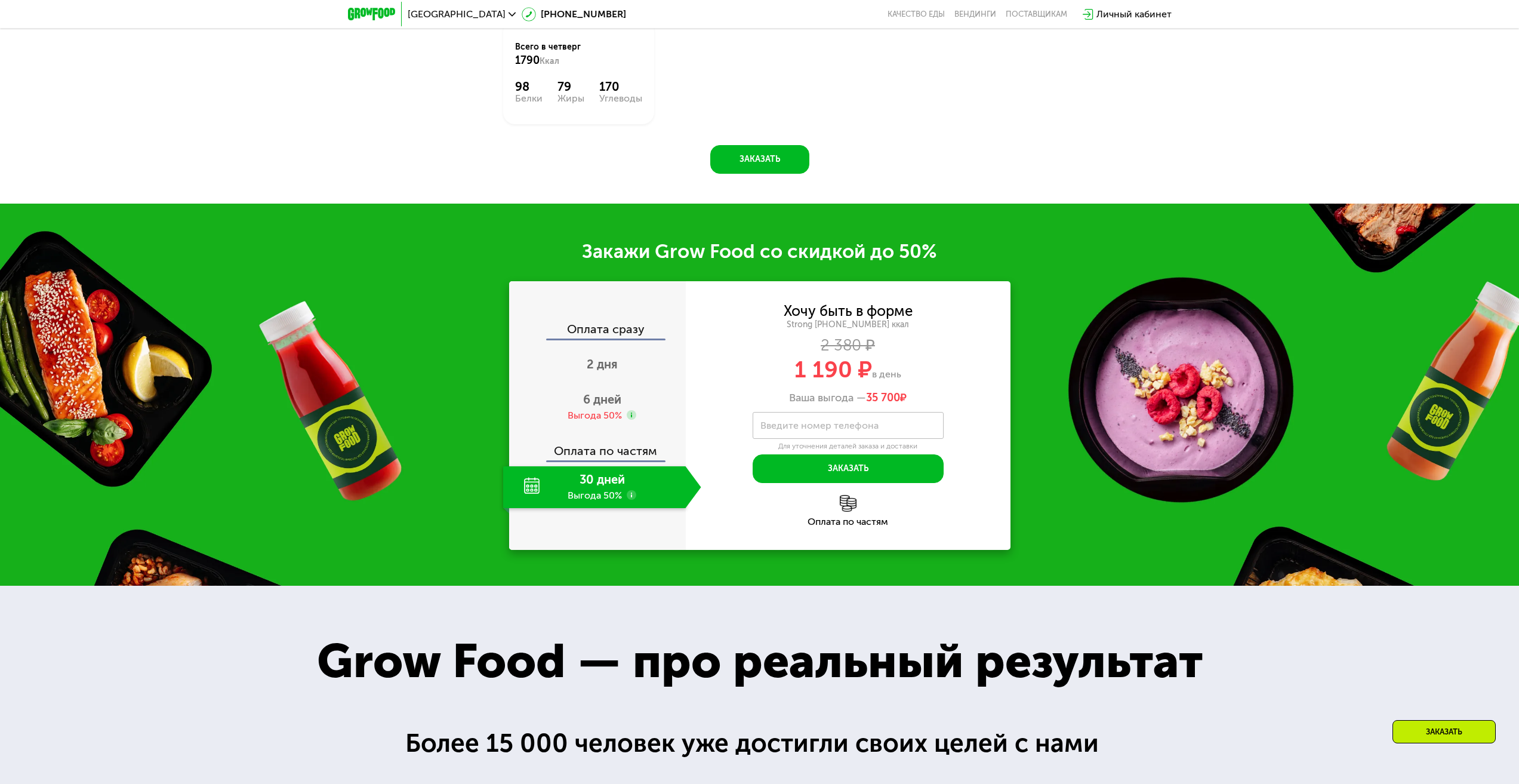
scroll to position [1910, 0]
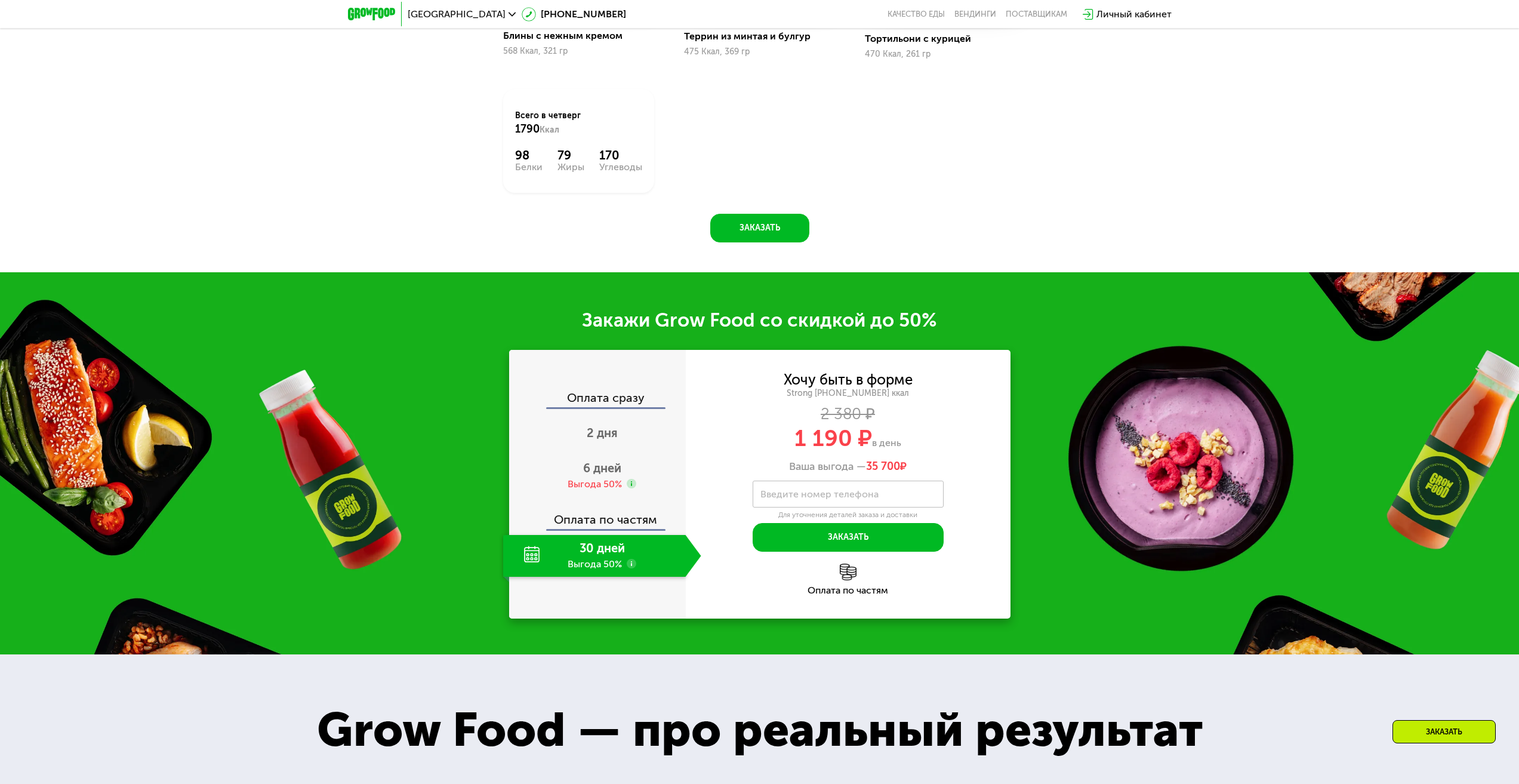
click at [801, 428] on div "Хочу быть в форме Strong [PHONE_NUMBER] ккал 2 380 ₽ 1 190 ₽ в день Ваша выгода…" at bounding box center [848, 423] width 325 height 100
drag, startPoint x: 781, startPoint y: 453, endPoint x: 953, endPoint y: 439, distance: 172.6
click at [953, 439] on div "1 190 ₽ в день" at bounding box center [848, 438] width 325 height 23
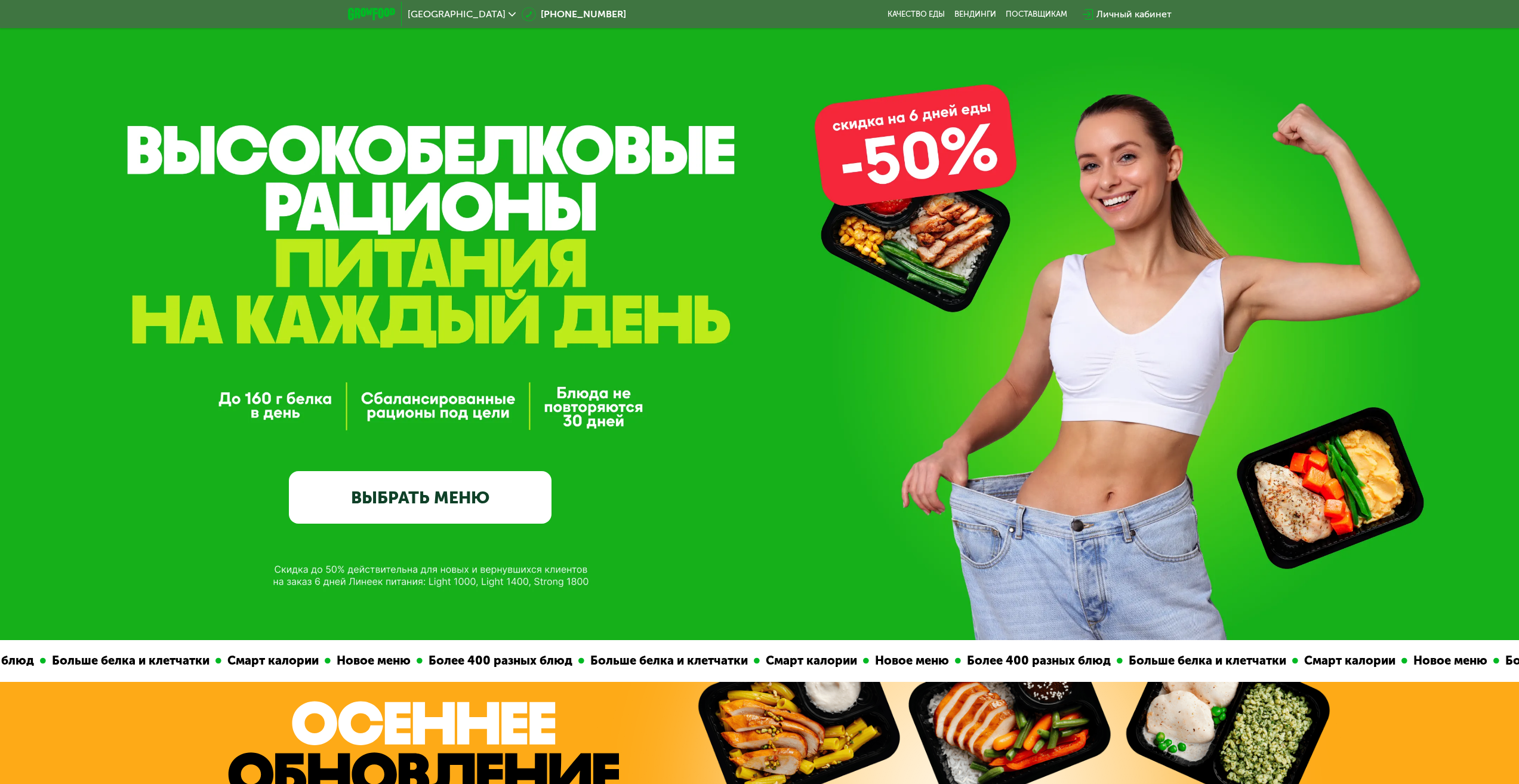
scroll to position [0, 0]
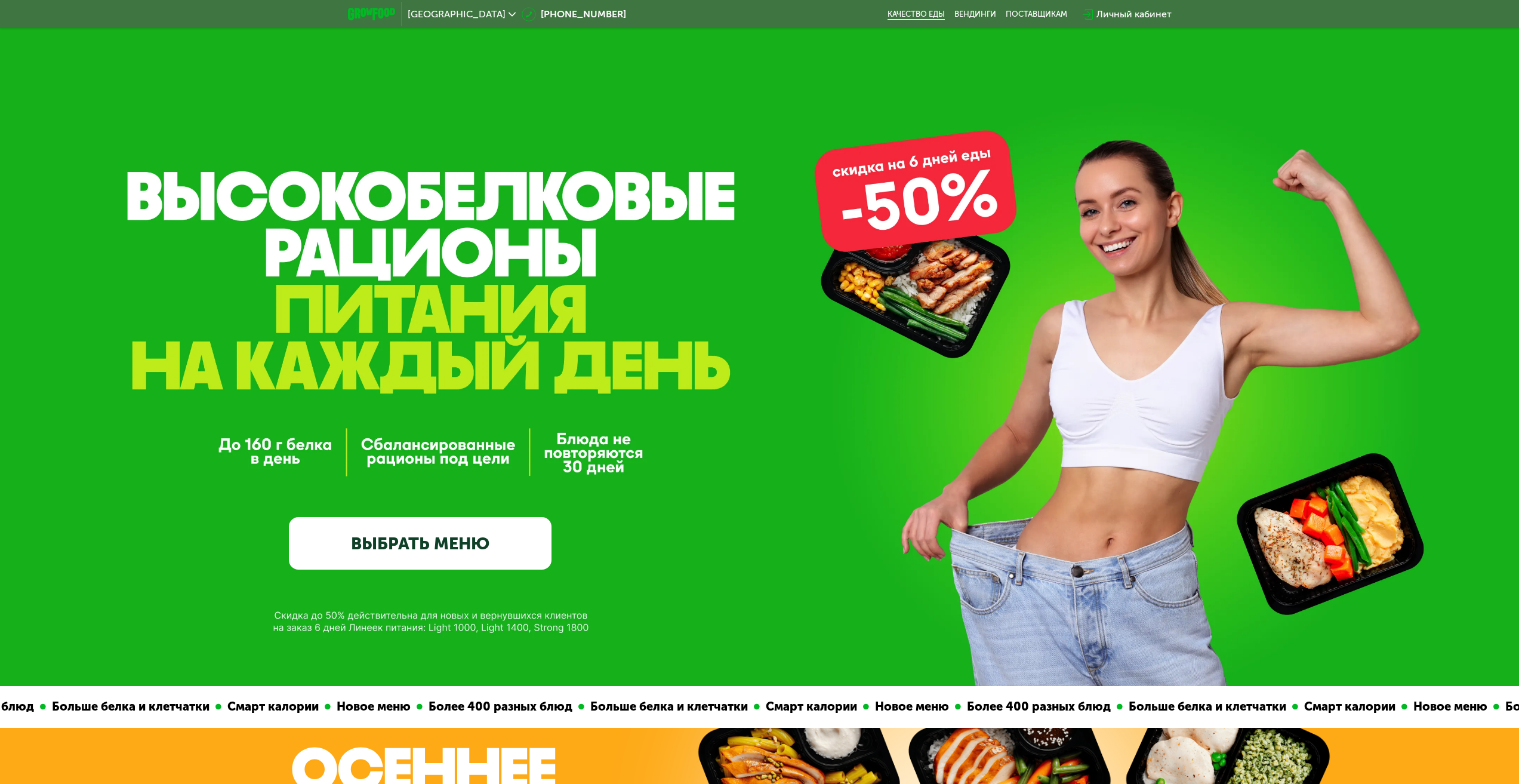
click at [938, 15] on link "Качество еды" at bounding box center [916, 14] width 57 height 10
